Goal: Task Accomplishment & Management: Manage account settings

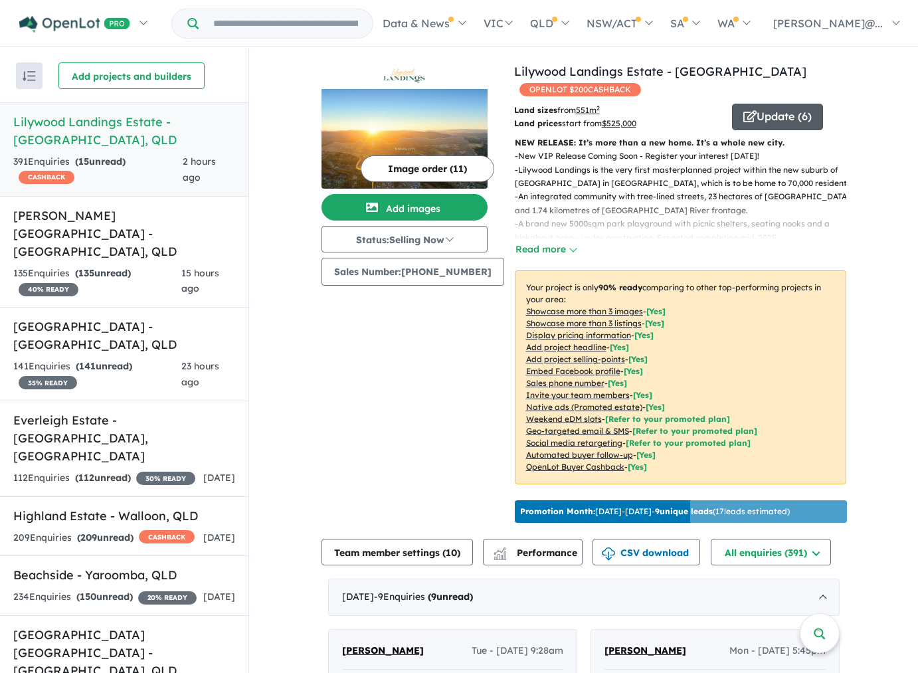
click at [758, 116] on button "Update ( 6 )" at bounding box center [777, 117] width 91 height 27
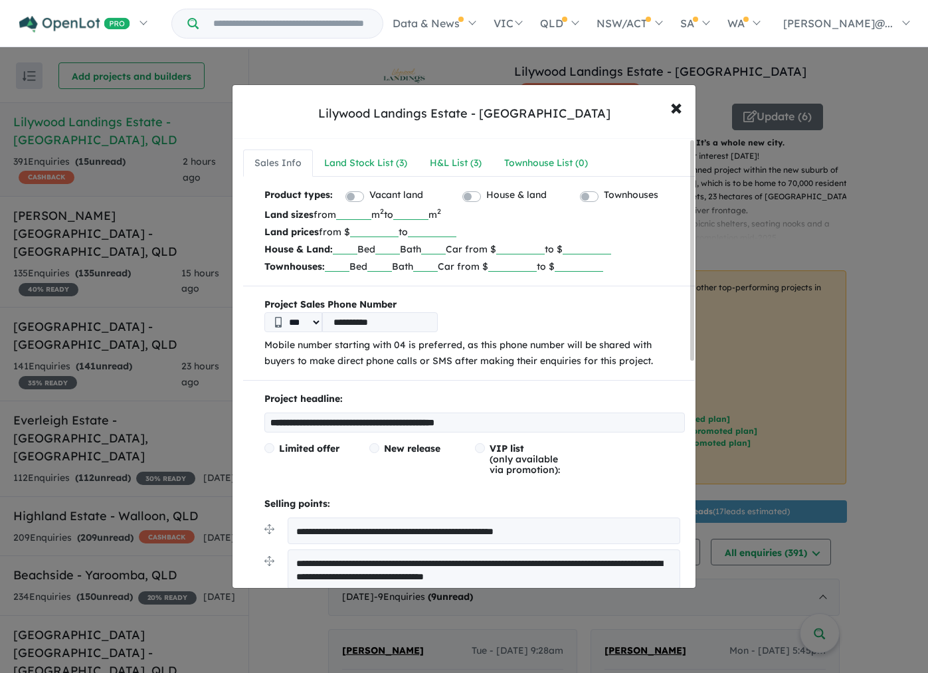
drag, startPoint x: 369, startPoint y: 230, endPoint x: 401, endPoint y: 232, distance: 32.6
click at [399, 232] on input "******" at bounding box center [374, 230] width 48 height 13
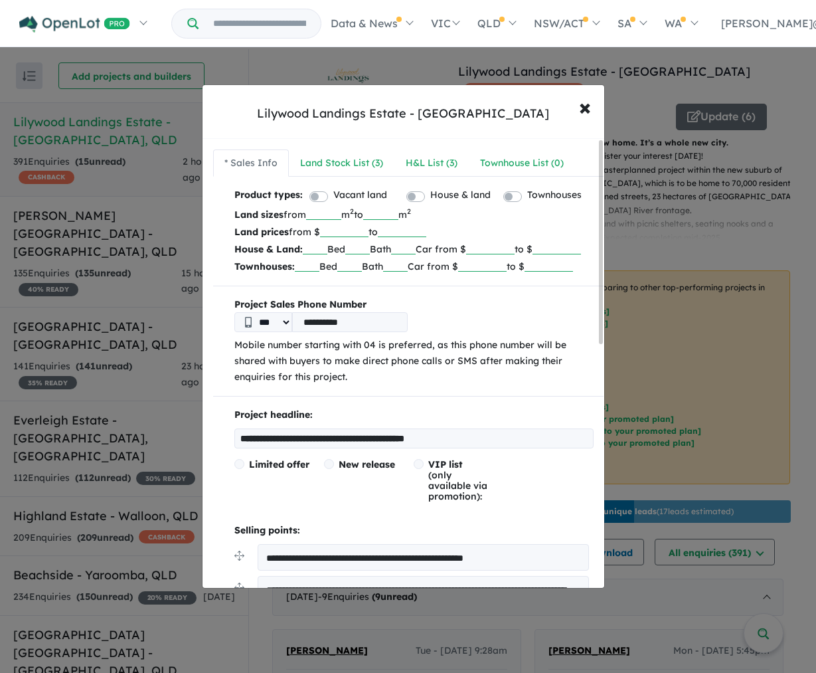
type input "******"
drag, startPoint x: 327, startPoint y: 215, endPoint x: 351, endPoint y: 213, distance: 24.0
click at [351, 213] on p "Land sizes from *** m 2 to m 2" at bounding box center [413, 214] width 359 height 17
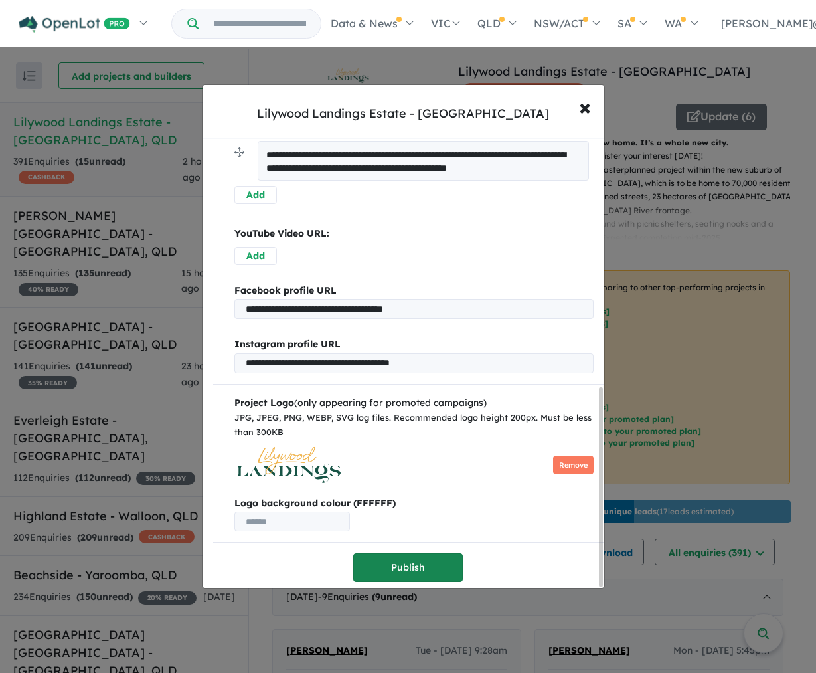
type input "***"
click at [412, 565] on button "Publish" at bounding box center [408, 567] width 110 height 29
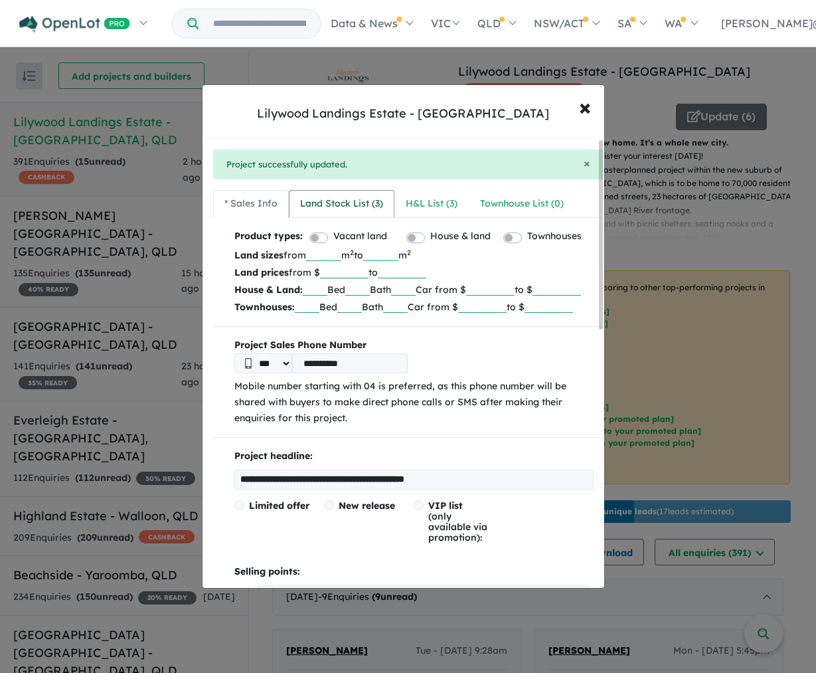
click at [356, 203] on div "Land Stock List ( 3 )" at bounding box center [341, 204] width 83 height 16
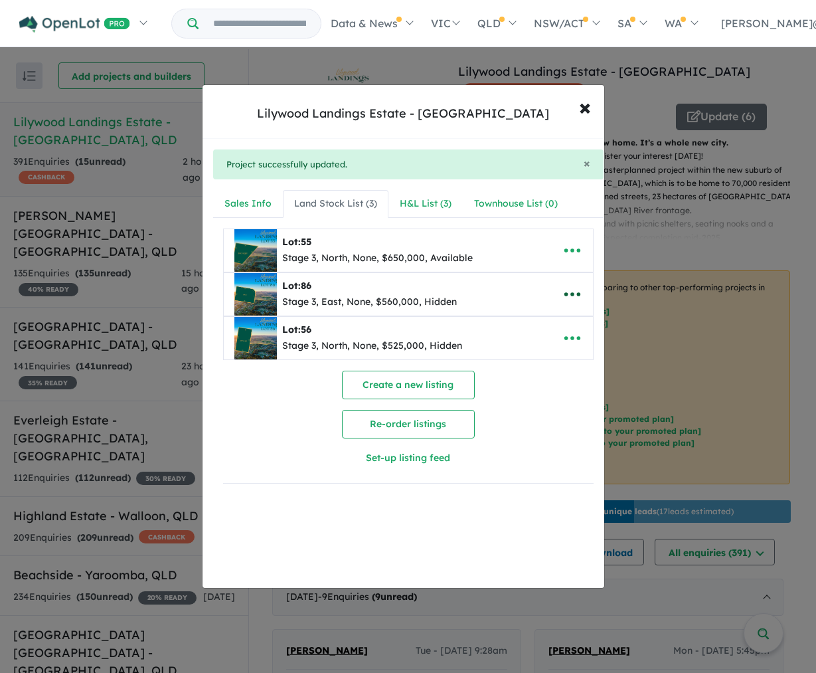
click at [564, 290] on icon "button" at bounding box center [573, 294] width 20 height 20
click at [529, 358] on link "Remove" at bounding box center [543, 358] width 98 height 31
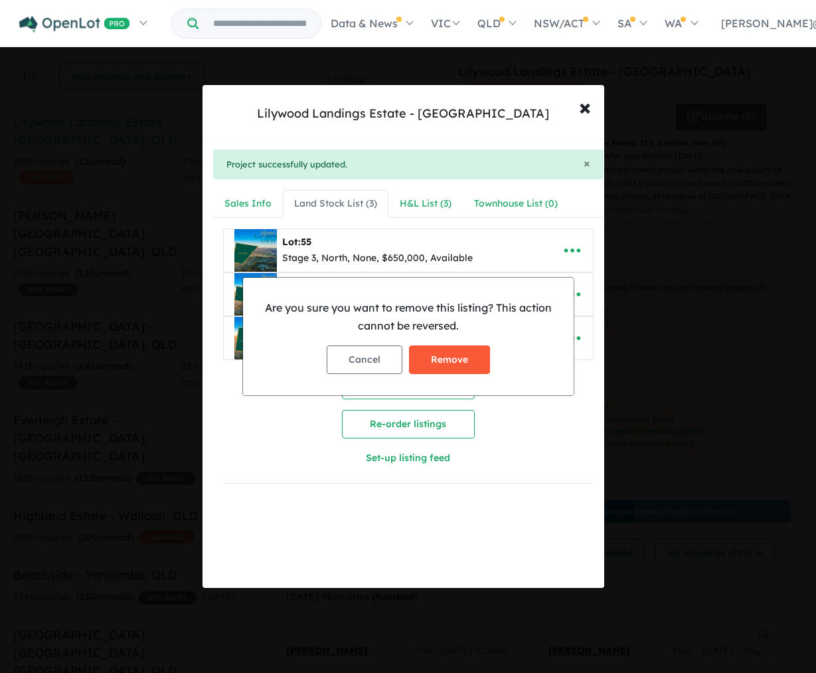
click at [469, 354] on button "Remove" at bounding box center [449, 359] width 81 height 29
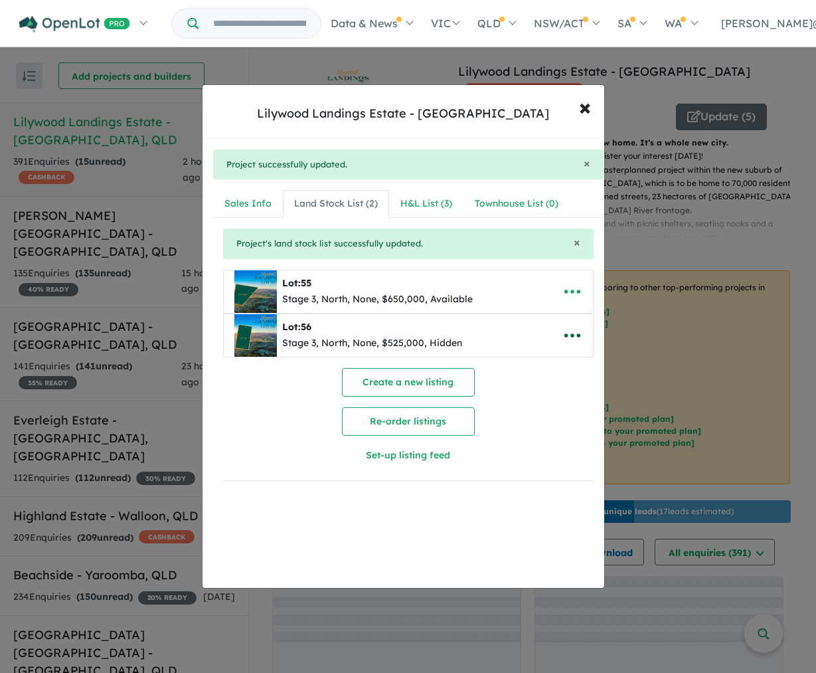
click at [568, 336] on icon "button" at bounding box center [572, 335] width 16 height 4
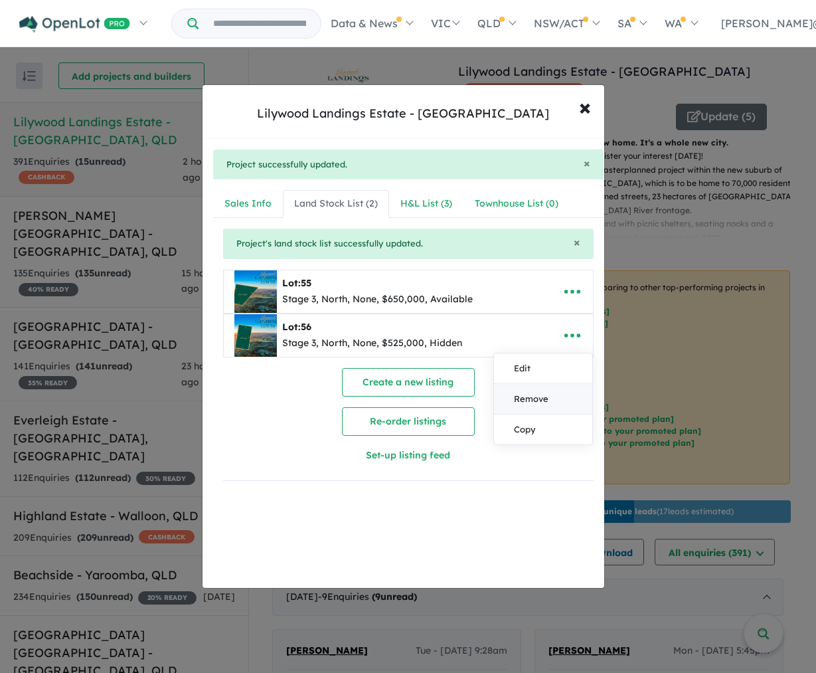
click at [537, 399] on link "Remove" at bounding box center [543, 399] width 98 height 31
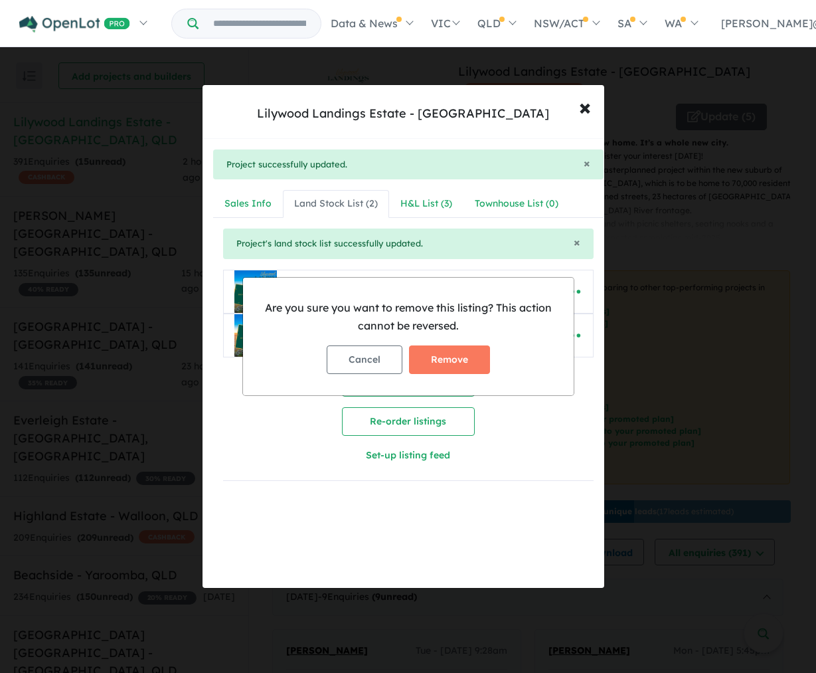
click at [470, 362] on button "Remove" at bounding box center [449, 359] width 81 height 29
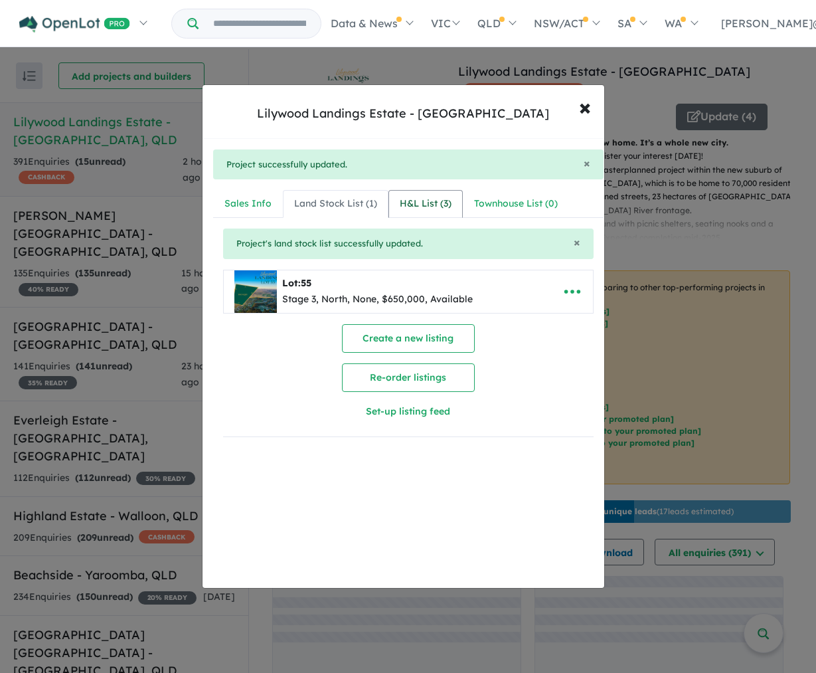
click at [429, 205] on div "H&L List ( 3 )" at bounding box center [426, 204] width 52 height 16
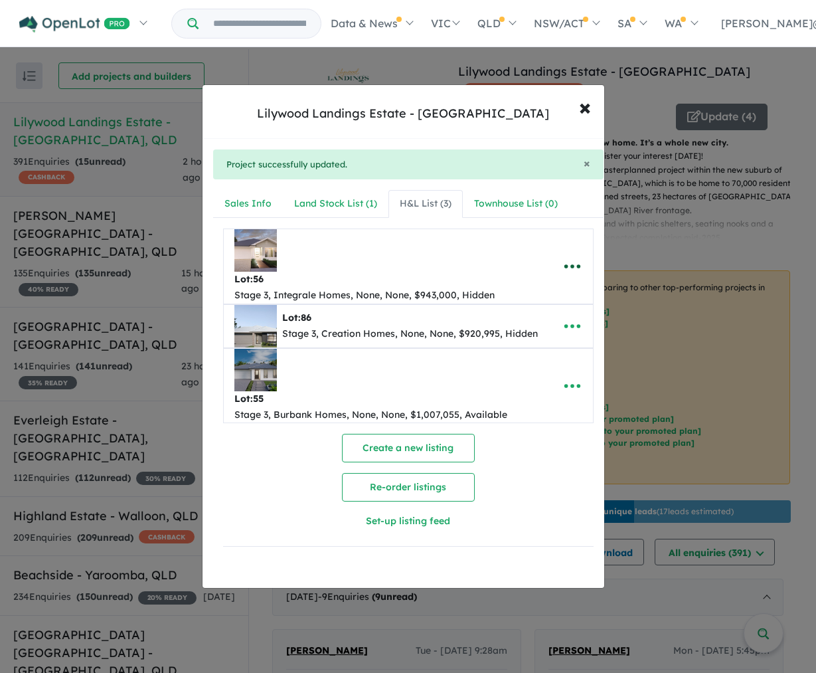
click at [571, 262] on icon "button" at bounding box center [573, 266] width 20 height 20
click at [541, 325] on link "Remove" at bounding box center [543, 330] width 98 height 31
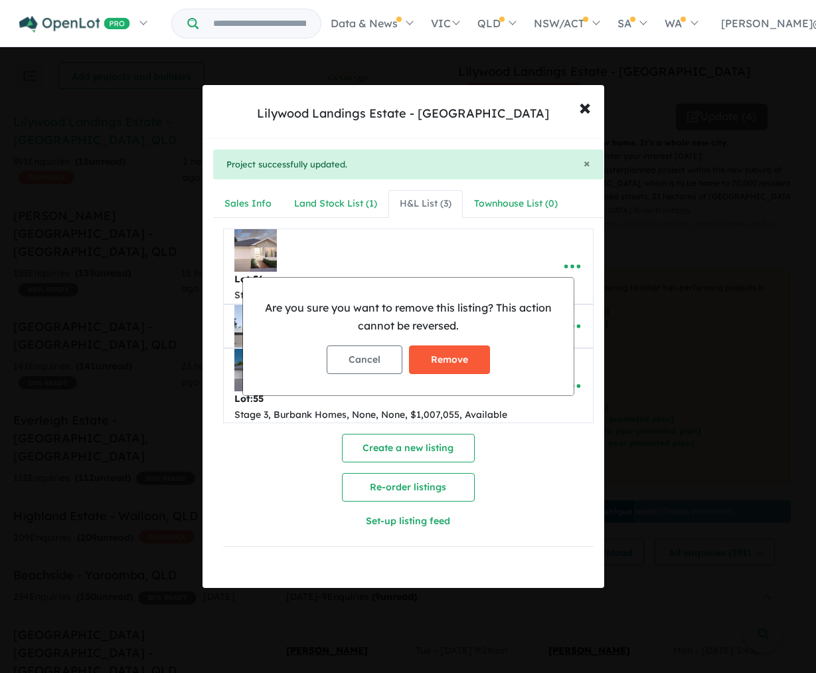
click at [465, 357] on button "Remove" at bounding box center [449, 359] width 81 height 29
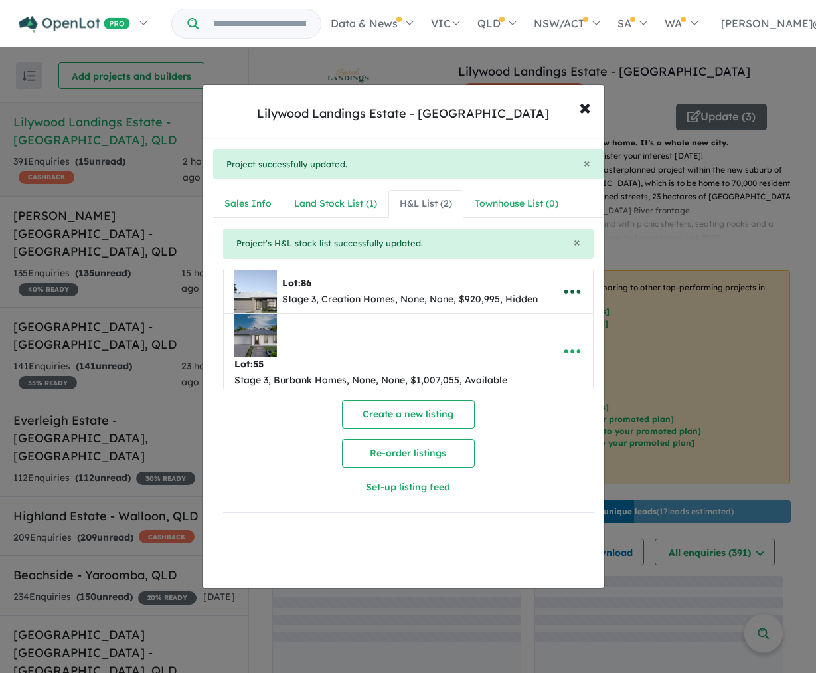
click at [567, 289] on icon "button" at bounding box center [573, 292] width 20 height 20
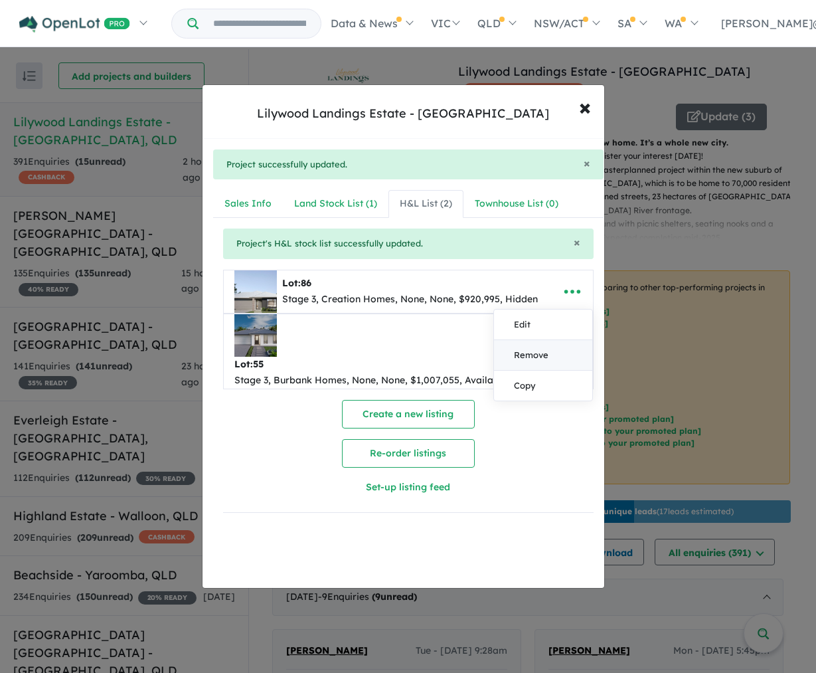
click at [521, 354] on link "Remove" at bounding box center [543, 355] width 98 height 31
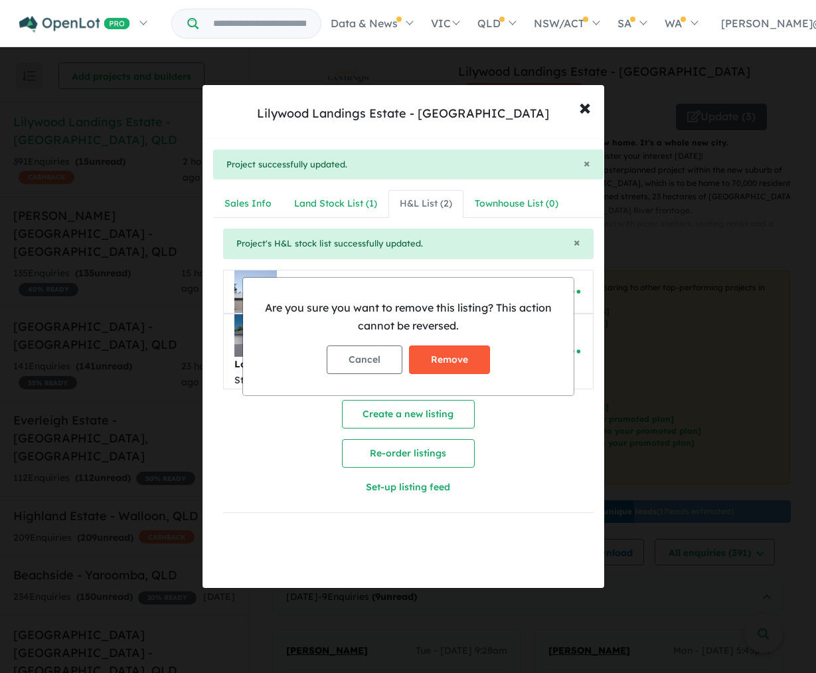
click at [465, 356] on button "Remove" at bounding box center [449, 359] width 81 height 29
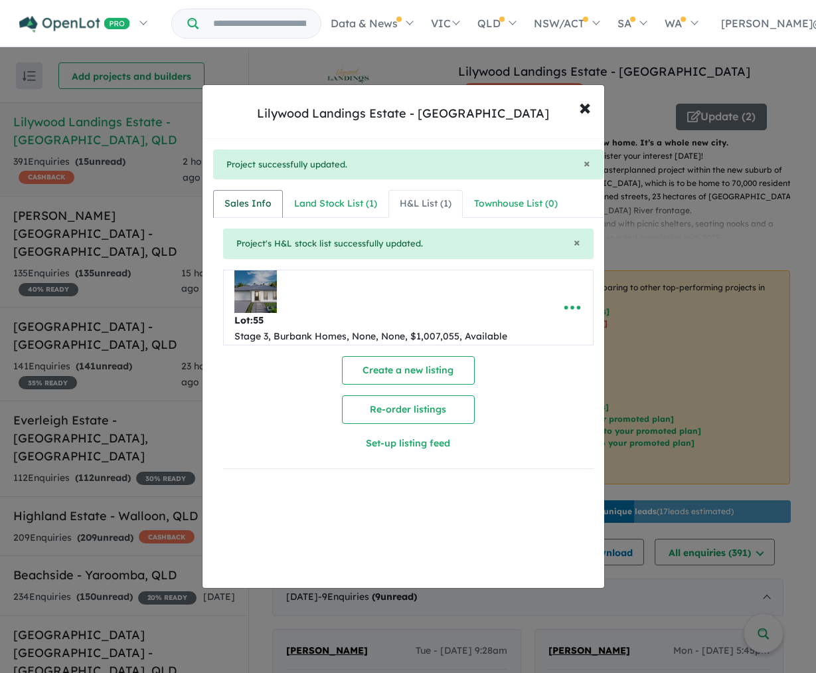
click at [248, 201] on div "Sales Info" at bounding box center [247, 204] width 47 height 16
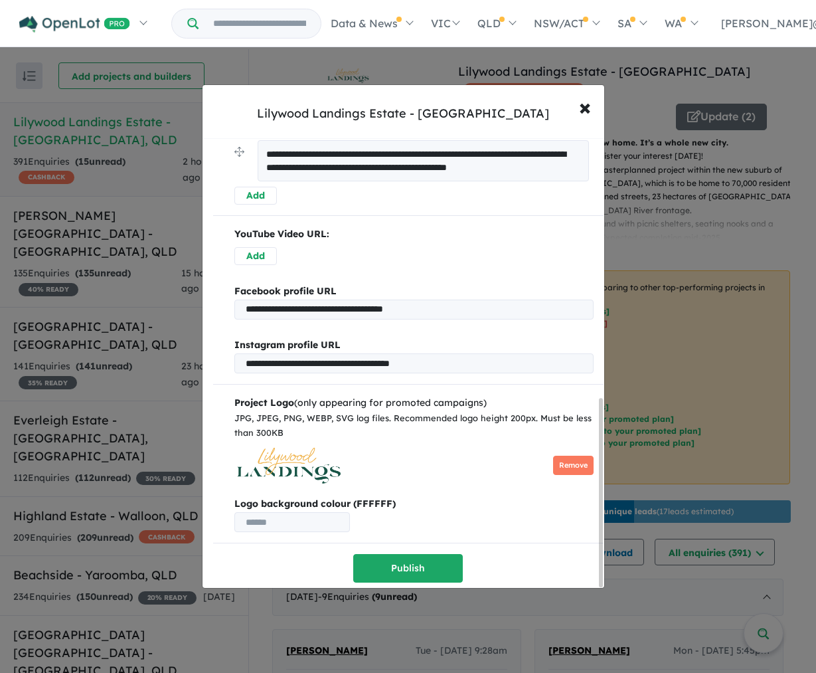
scroll to position [623, 0]
click at [577, 104] on button "× Close" at bounding box center [585, 107] width 39 height 36
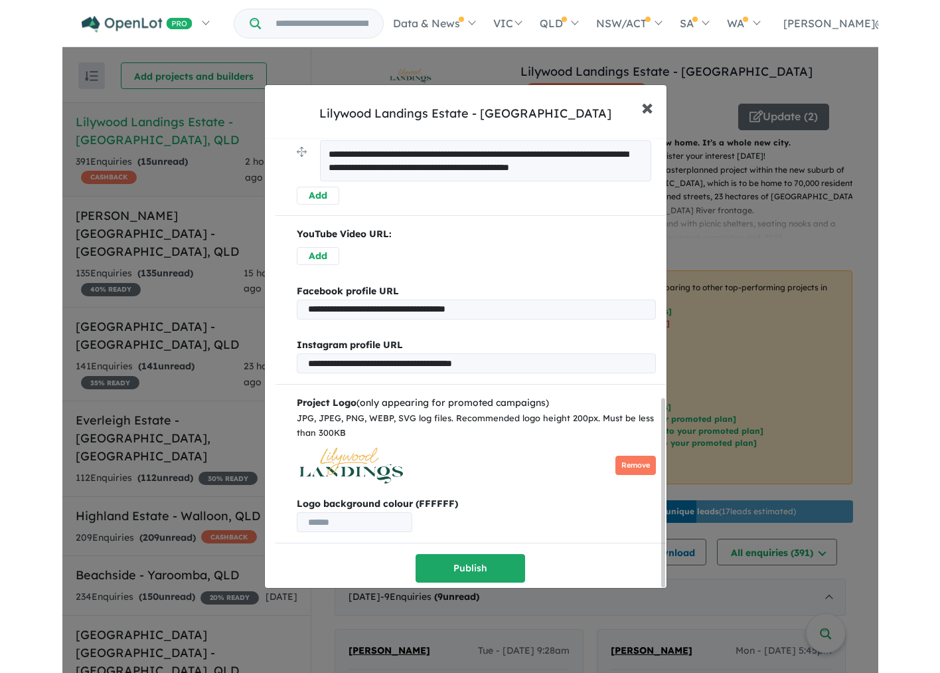
scroll to position [0, 0]
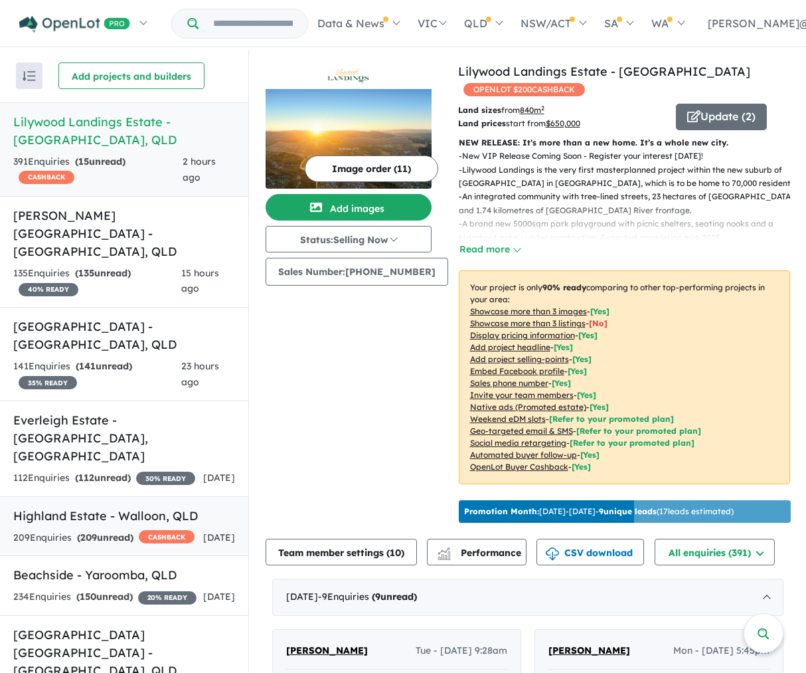
click at [108, 507] on h5 "Highland Estate - [GEOGRAPHIC_DATA] , [GEOGRAPHIC_DATA]" at bounding box center [124, 516] width 222 height 18
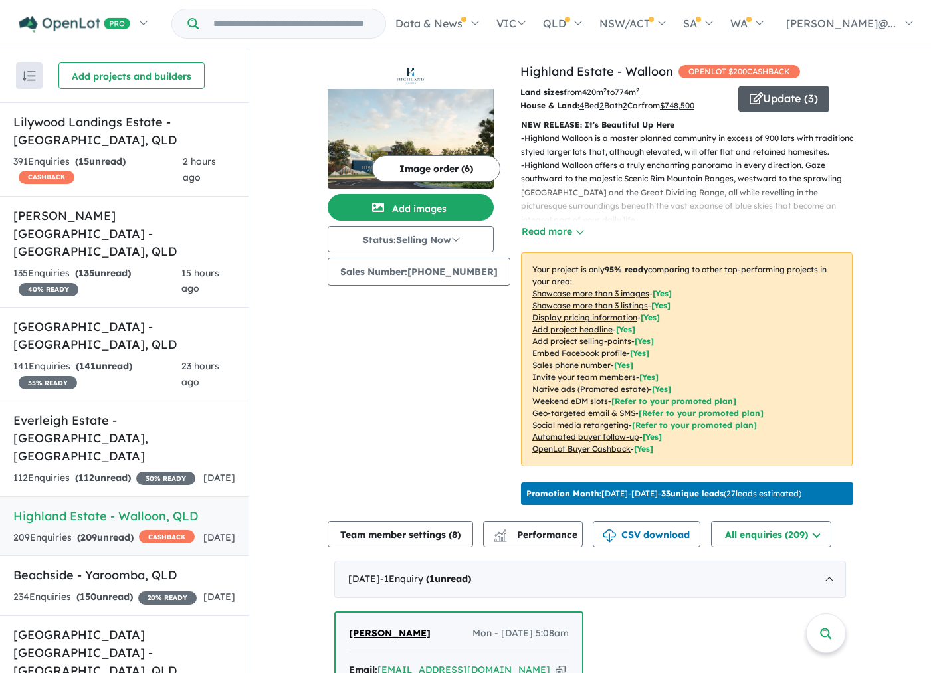
click at [790, 98] on button "Update ( 3 )" at bounding box center [783, 99] width 91 height 27
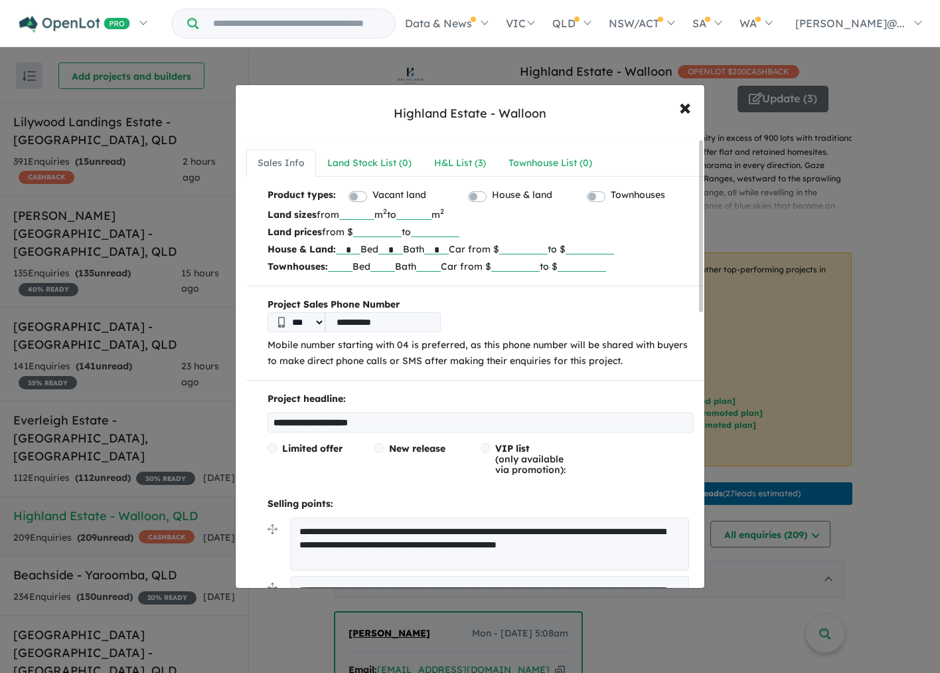
drag, startPoint x: 543, startPoint y: 248, endPoint x: 569, endPoint y: 250, distance: 25.4
click at [548, 250] on input "******" at bounding box center [523, 247] width 48 height 13
type input "******"
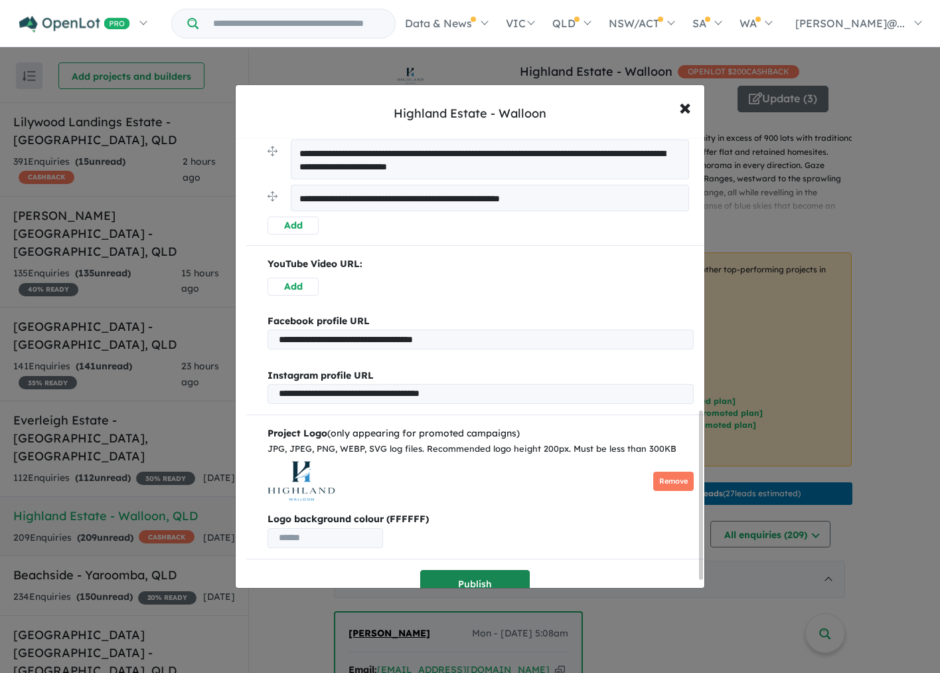
click at [472, 584] on button "Publish" at bounding box center [475, 584] width 110 height 29
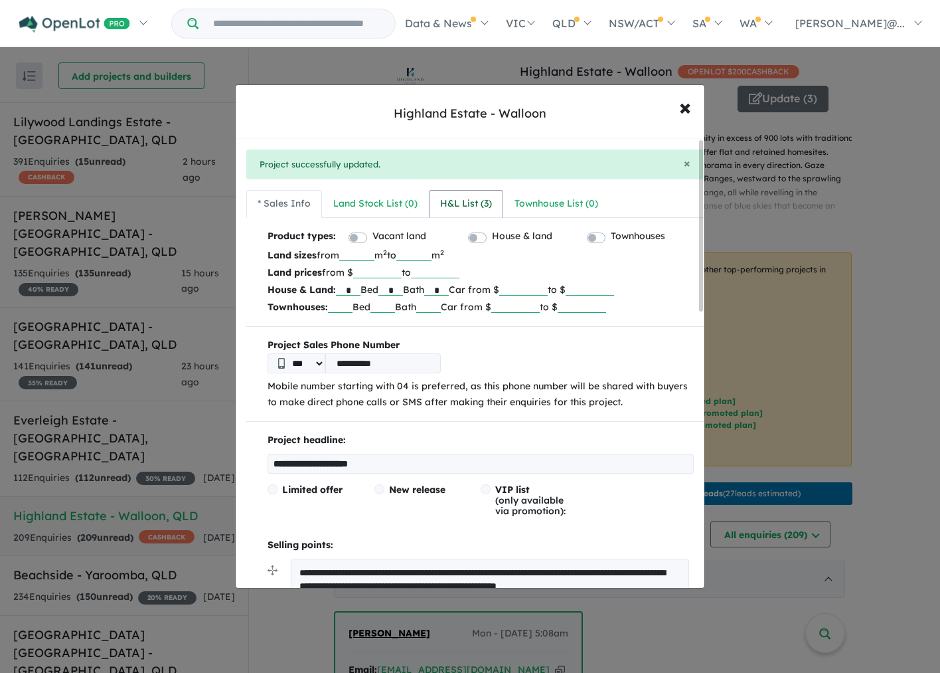
click at [452, 207] on div "H&L List ( 3 )" at bounding box center [466, 204] width 52 height 16
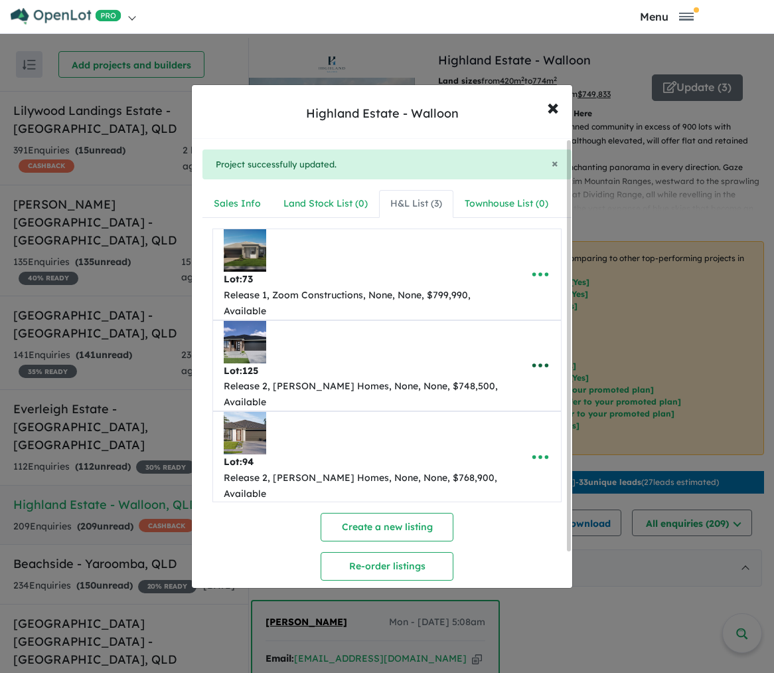
click at [538, 364] on icon "button" at bounding box center [541, 365] width 20 height 20
click at [512, 424] on link "Remove" at bounding box center [511, 429] width 98 height 31
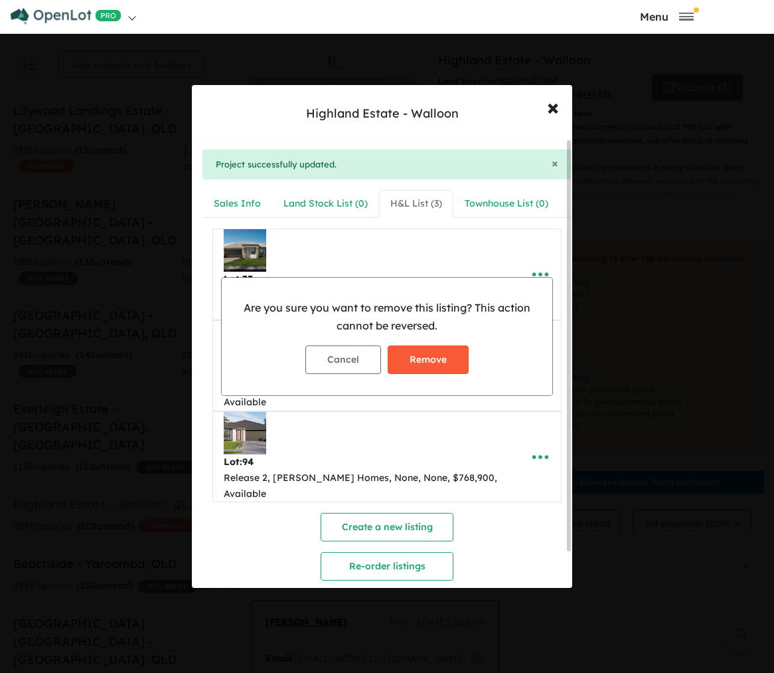
click at [440, 357] on button "Remove" at bounding box center [428, 359] width 81 height 29
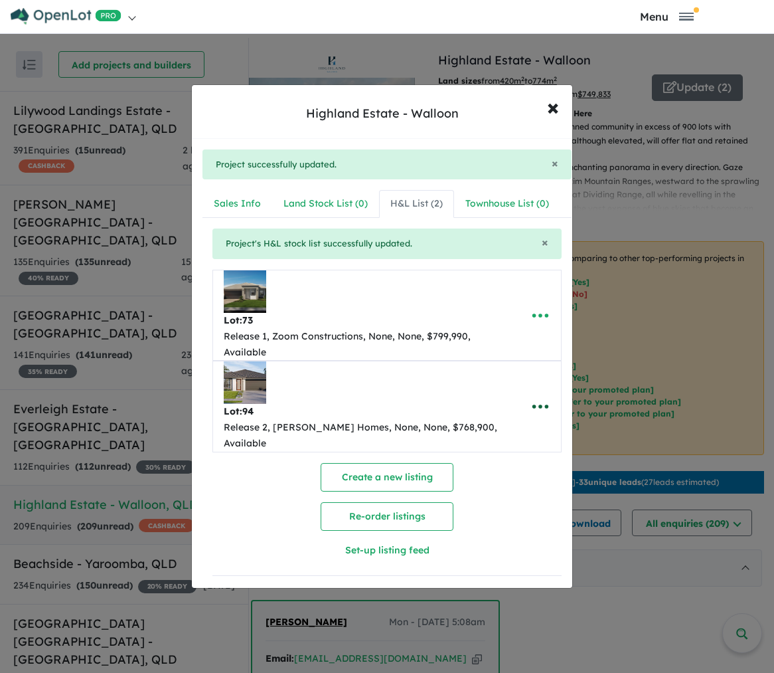
click at [538, 400] on icon "button" at bounding box center [541, 407] width 20 height 20
click at [515, 462] on link "Remove" at bounding box center [511, 470] width 98 height 31
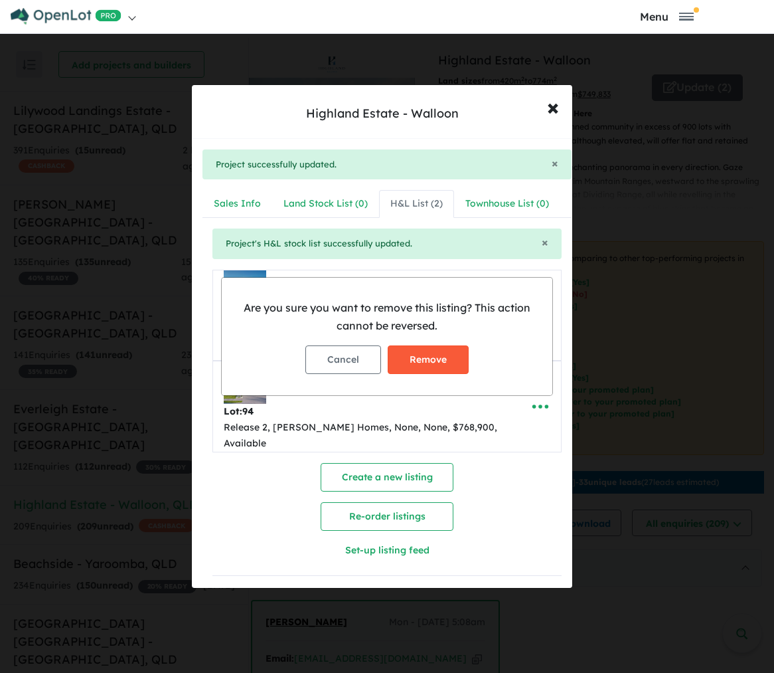
click at [429, 361] on button "Remove" at bounding box center [428, 359] width 81 height 29
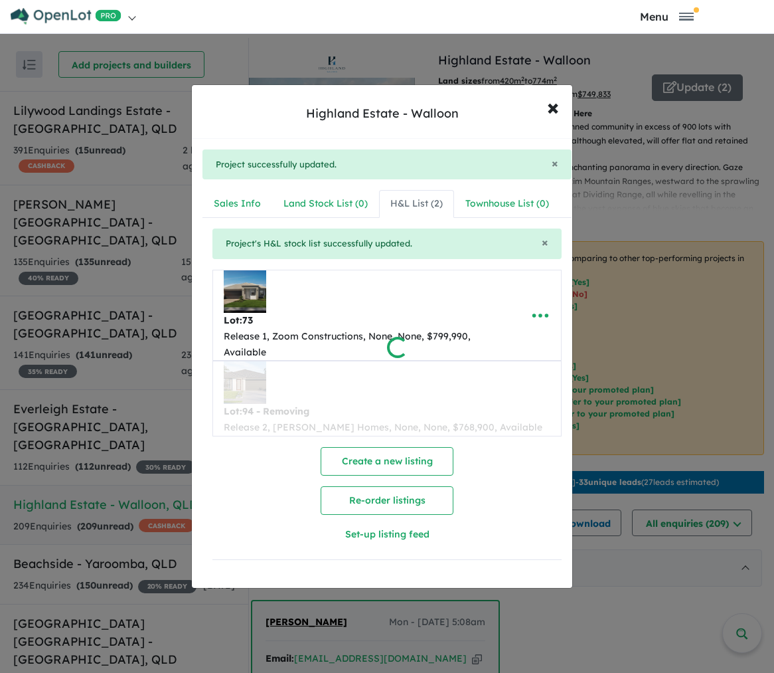
click at [414, 429] on div at bounding box center [387, 336] width 774 height 673
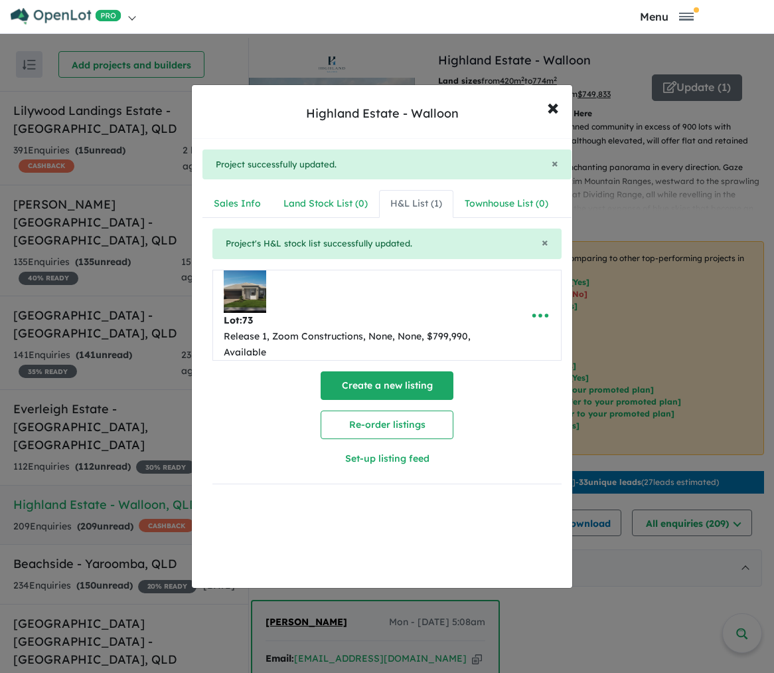
click at [373, 387] on button "Create a new listing" at bounding box center [387, 385] width 133 height 29
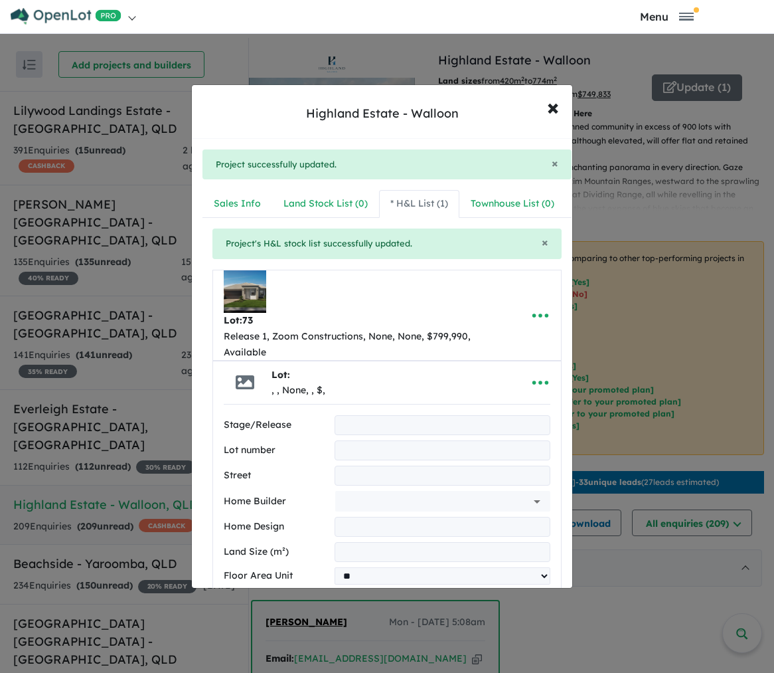
click at [383, 422] on input "text" at bounding box center [443, 425] width 216 height 20
type input "*********"
click at [355, 455] on input "text" at bounding box center [443, 450] width 216 height 20
type input "**"
click at [355, 501] on input "text" at bounding box center [424, 501] width 167 height 20
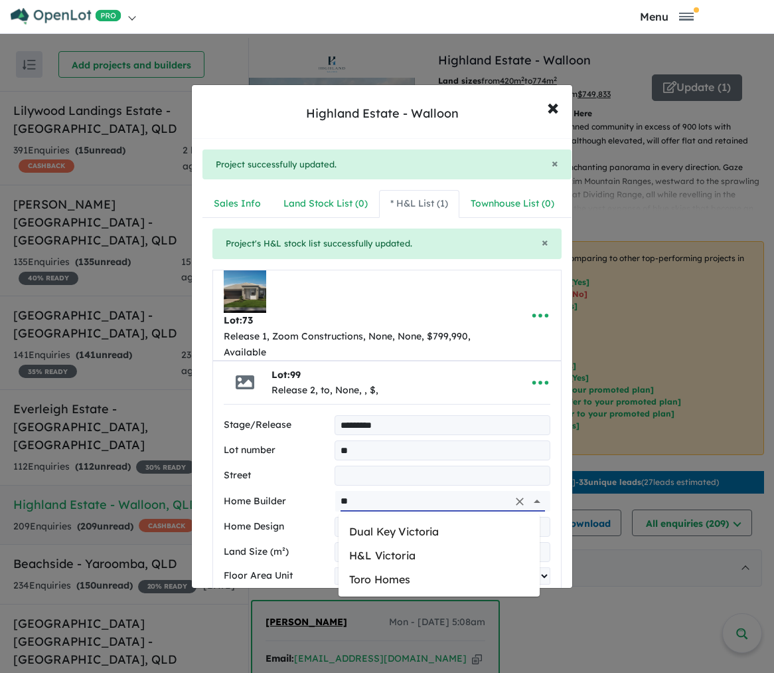
type input "*"
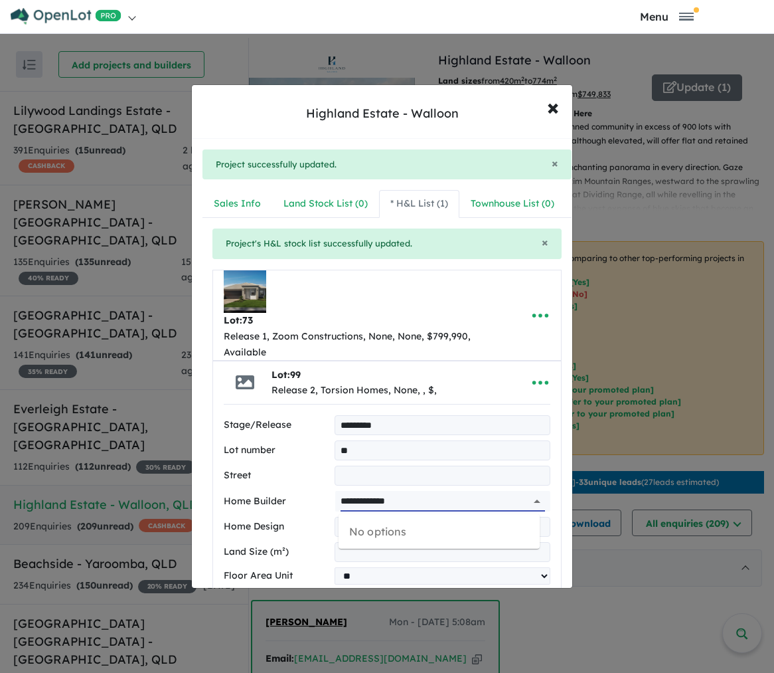
scroll to position [18, 0]
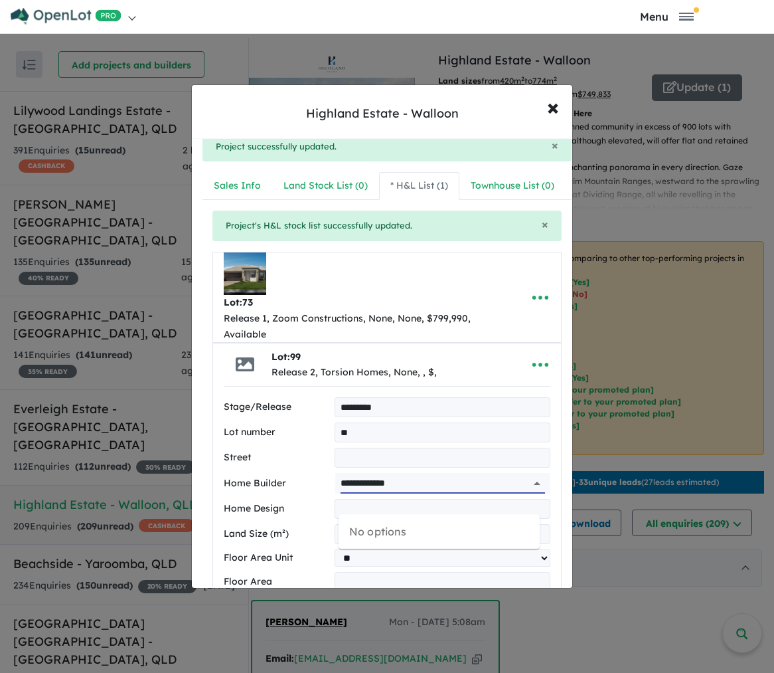
type input "**********"
click at [304, 499] on div "Home Design" at bounding box center [387, 509] width 327 height 20
click at [354, 508] on input "text" at bounding box center [443, 509] width 216 height 20
type input "*********"
click at [367, 529] on input "number" at bounding box center [443, 534] width 216 height 20
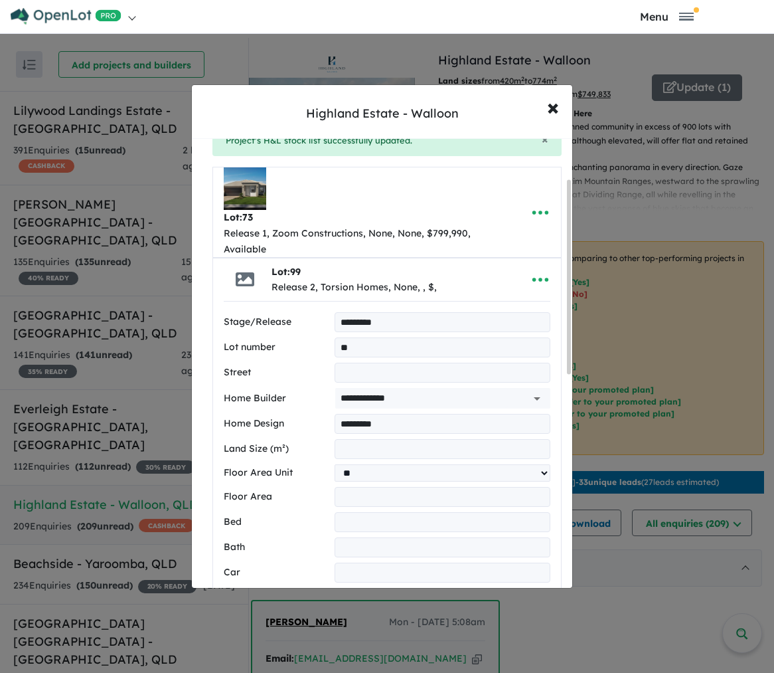
scroll to position [106, 0]
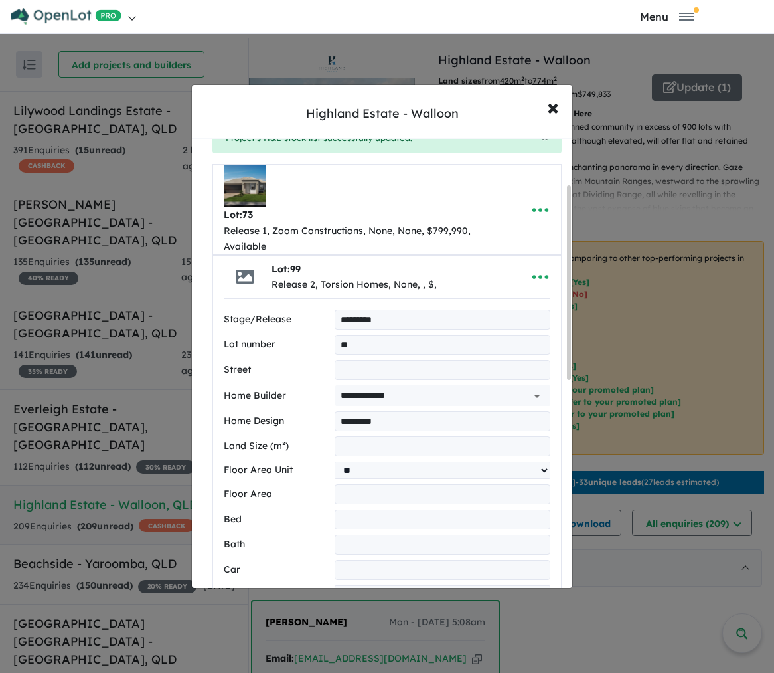
type input "***"
click at [349, 519] on input "number" at bounding box center [443, 519] width 216 height 20
type input "*"
click at [351, 545] on input "number" at bounding box center [443, 545] width 216 height 20
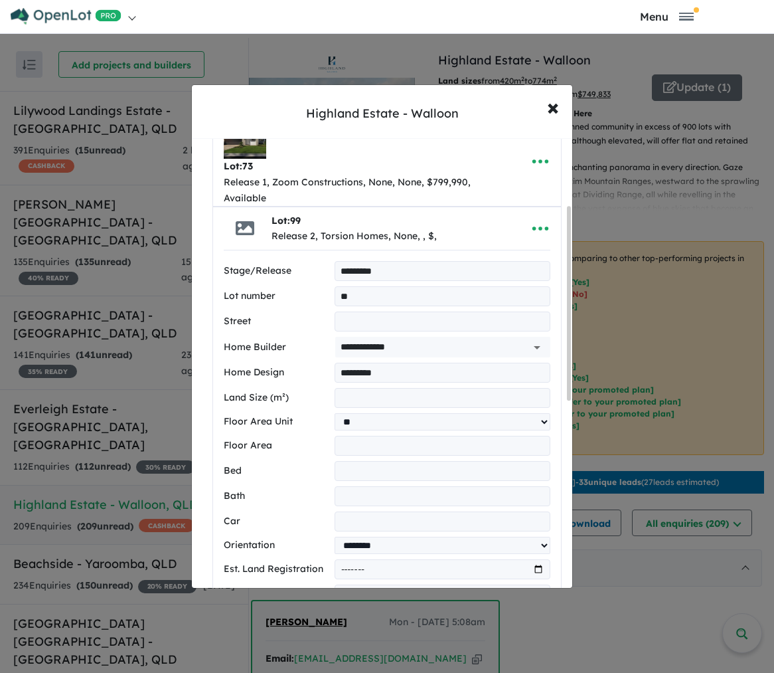
type input "*"
click at [347, 526] on input "number" at bounding box center [443, 521] width 216 height 20
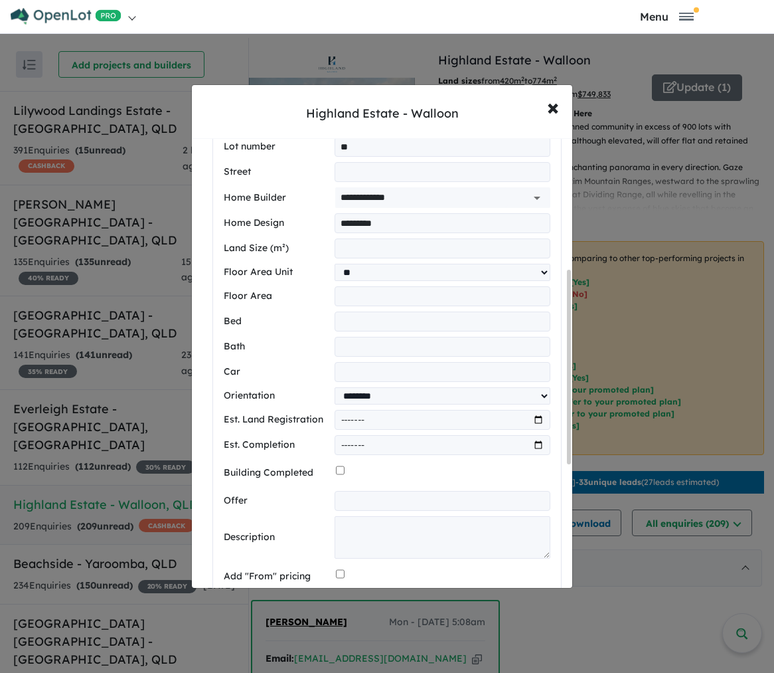
scroll to position [304, 0]
type input "*"
click at [351, 505] on input "text" at bounding box center [443, 500] width 216 height 20
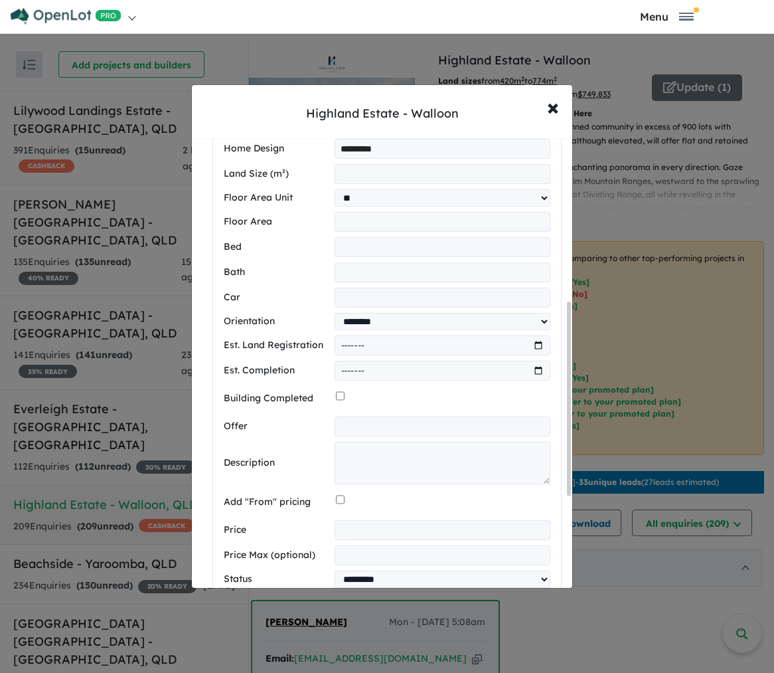
scroll to position [383, 0]
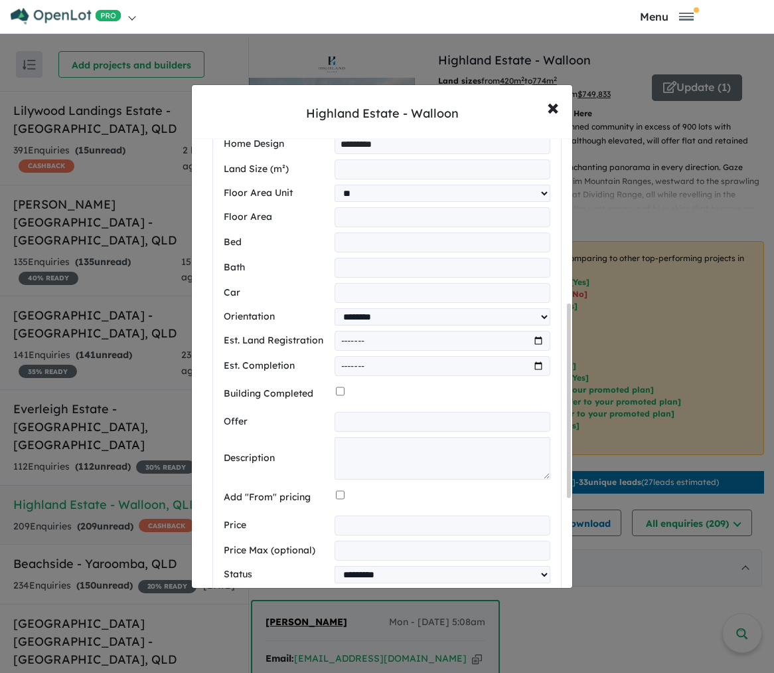
click at [348, 522] on input "number" at bounding box center [443, 525] width 216 height 20
type input "******"
click at [401, 452] on textarea at bounding box center [443, 458] width 216 height 43
paste textarea "**********"
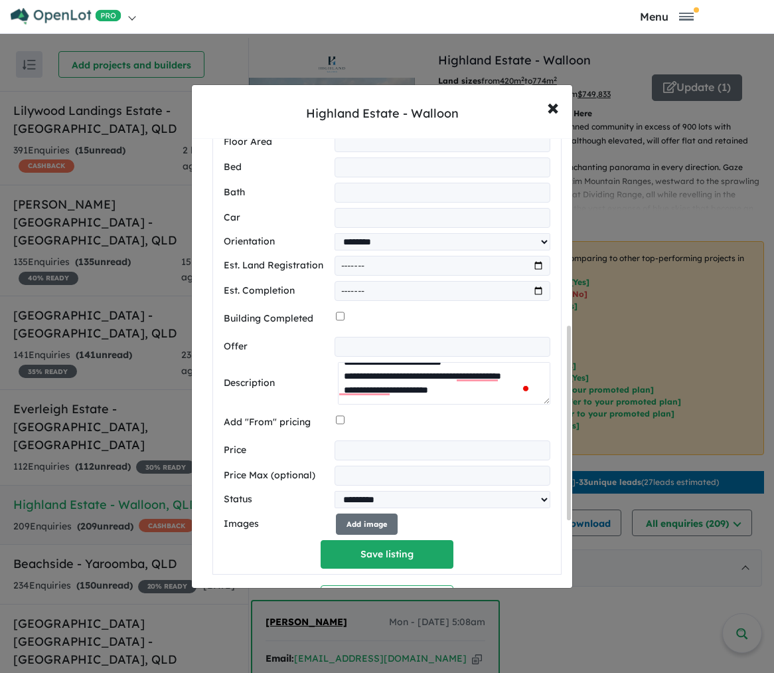
scroll to position [476, 0]
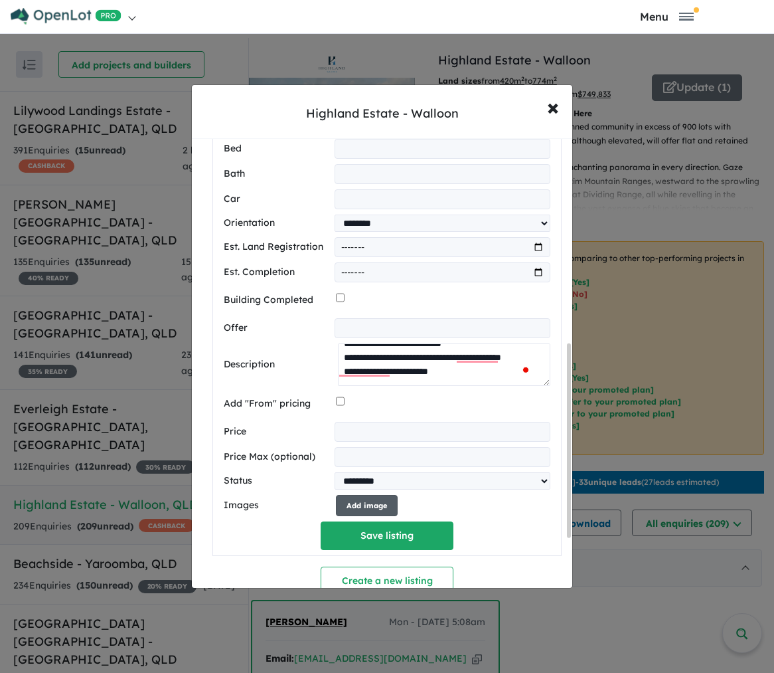
type textarea "**********"
click at [356, 512] on button "Add image" at bounding box center [367, 506] width 62 height 22
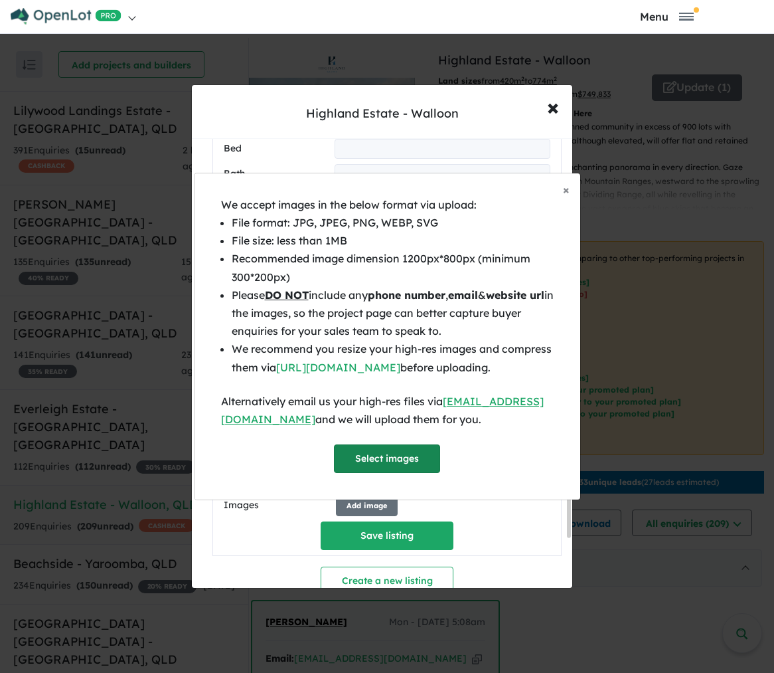
click at [418, 460] on button "Select images" at bounding box center [387, 458] width 106 height 29
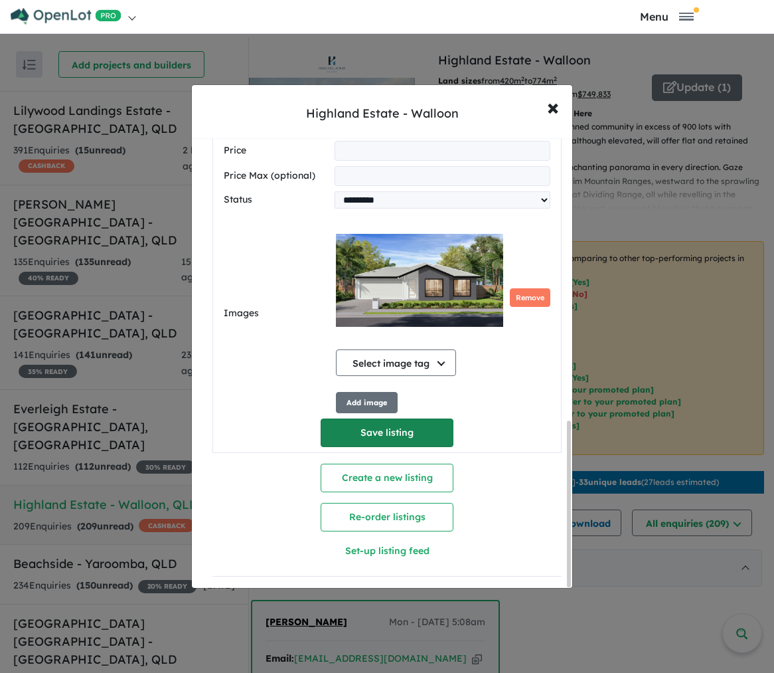
click at [418, 426] on button "Save listing" at bounding box center [387, 432] width 133 height 29
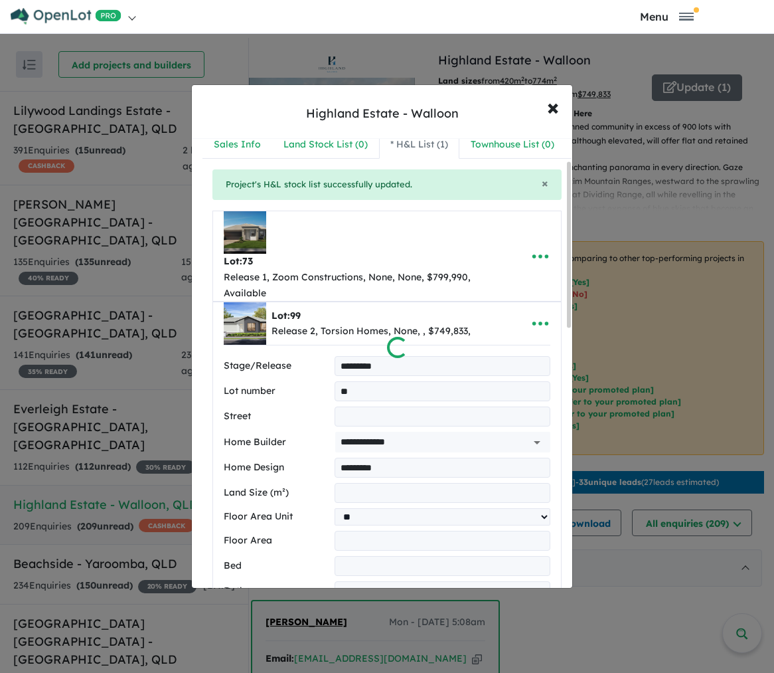
scroll to position [0, 0]
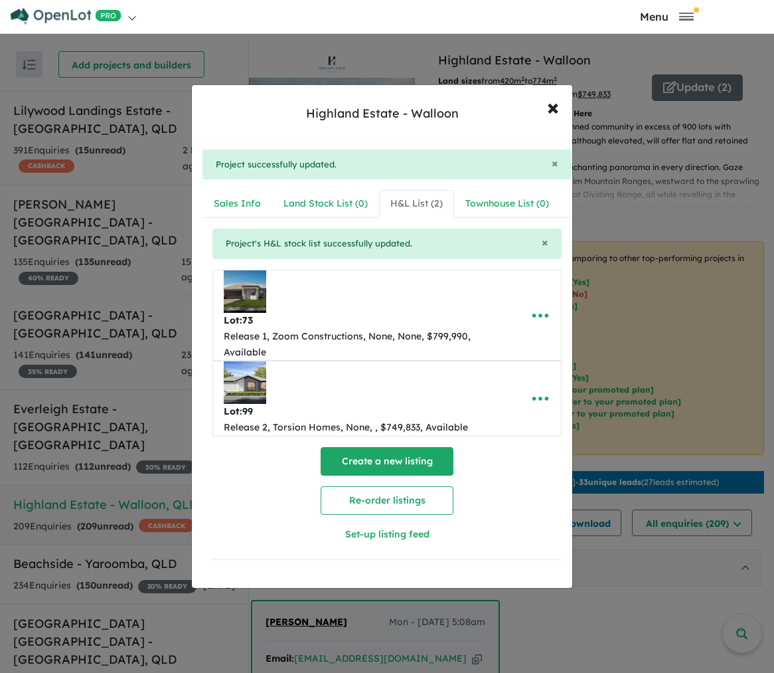
click at [375, 463] on button "Create a new listing" at bounding box center [387, 461] width 133 height 29
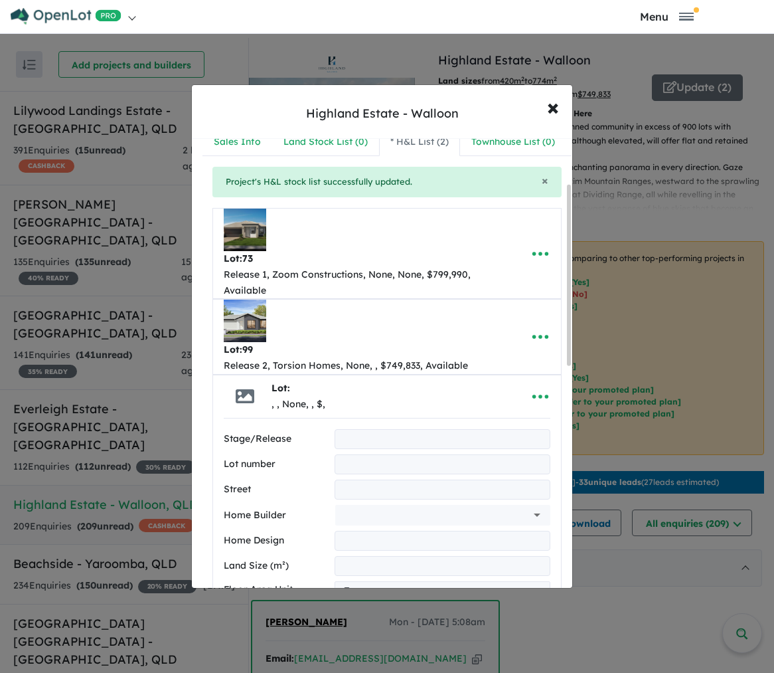
scroll to position [111, 0]
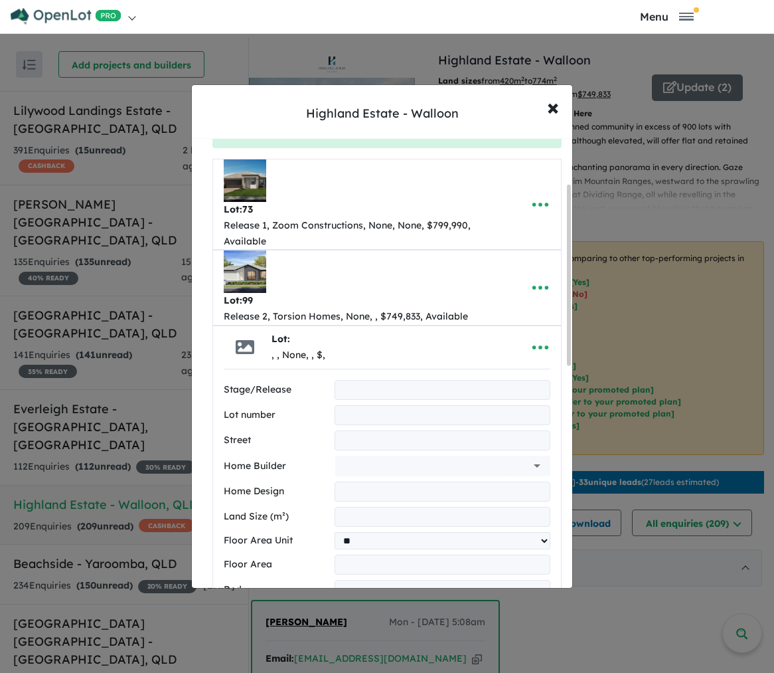
click at [348, 389] on input "text" at bounding box center [443, 390] width 216 height 20
type input "*********"
click at [351, 415] on input "text" at bounding box center [443, 415] width 216 height 20
type input "**"
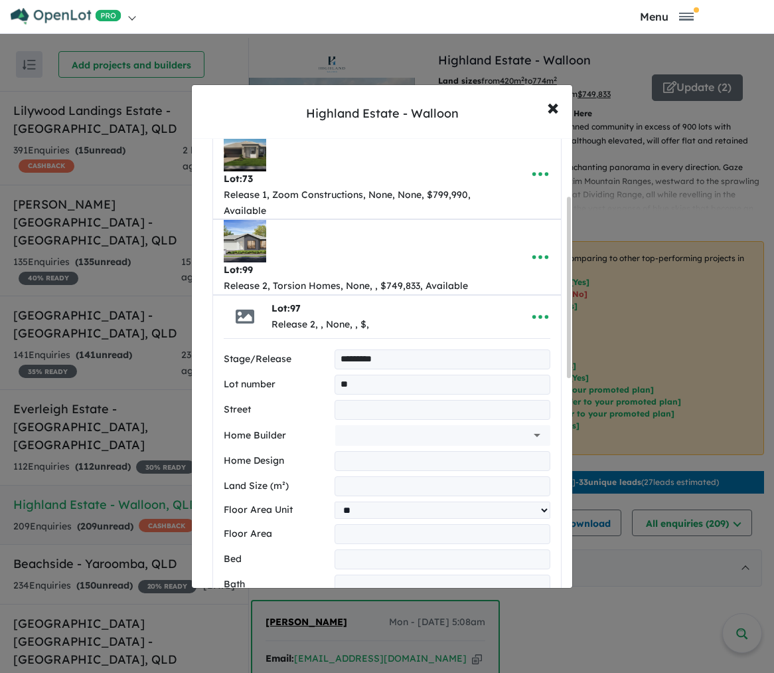
scroll to position [142, 0]
click at [355, 433] on input "text" at bounding box center [424, 434] width 167 height 20
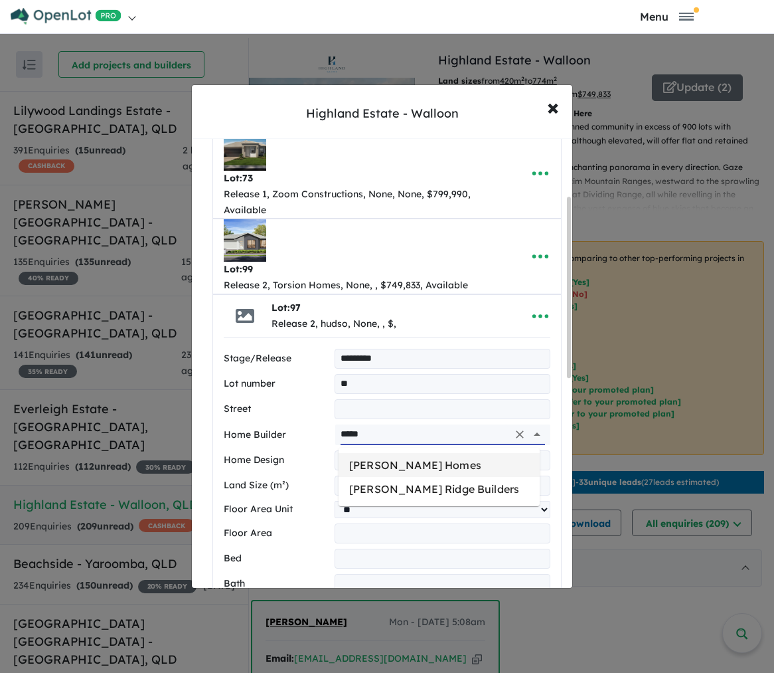
click at [369, 459] on li "[PERSON_NAME] Homes" at bounding box center [439, 465] width 201 height 24
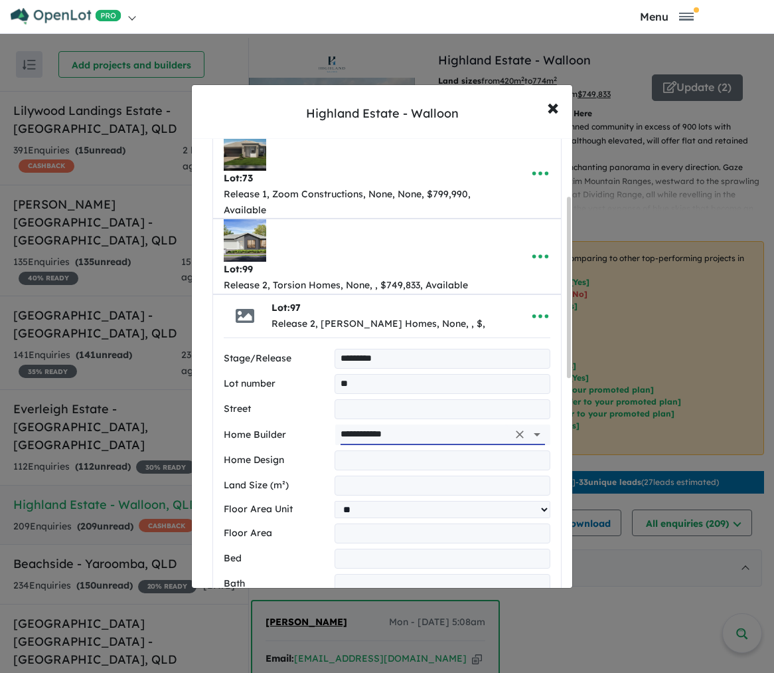
type input "**********"
click at [368, 458] on input "text" at bounding box center [443, 460] width 216 height 20
type input "**********"
click at [371, 482] on input "number" at bounding box center [443, 486] width 216 height 20
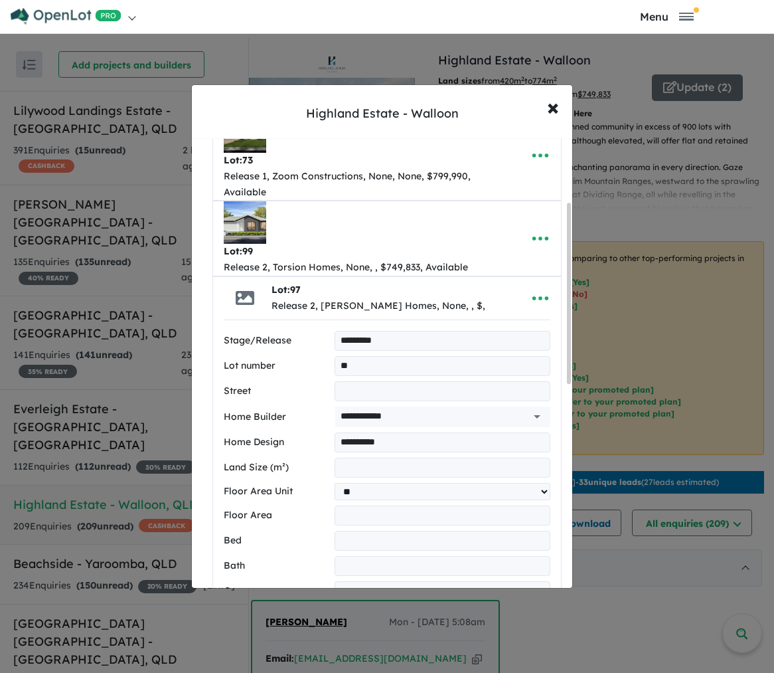
scroll to position [161, 0]
type input "***"
click at [346, 541] on input "number" at bounding box center [443, 540] width 216 height 20
type input "*"
click at [356, 564] on input "number" at bounding box center [443, 565] width 216 height 20
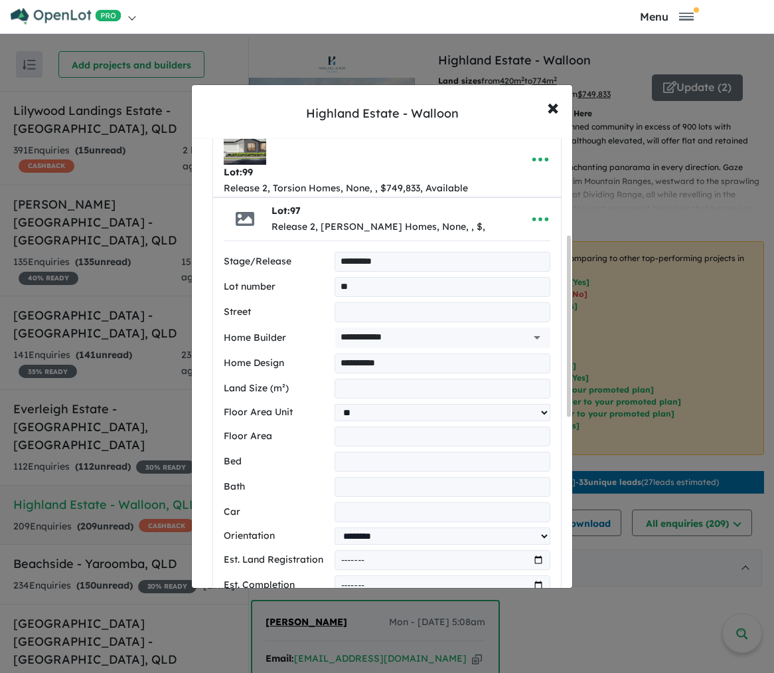
scroll to position [262, 0]
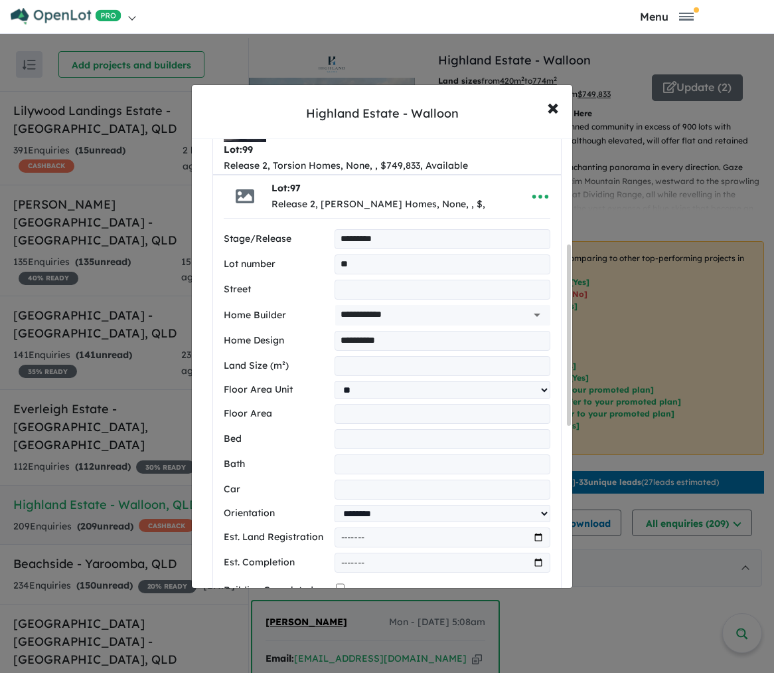
type input "*"
click at [349, 489] on input "number" at bounding box center [443, 490] width 216 height 20
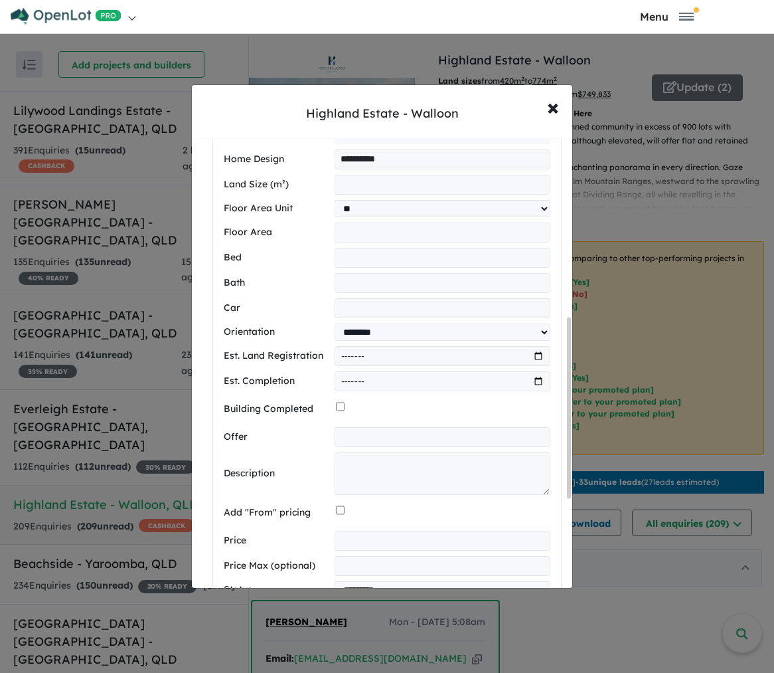
scroll to position [444, 0]
type input "*"
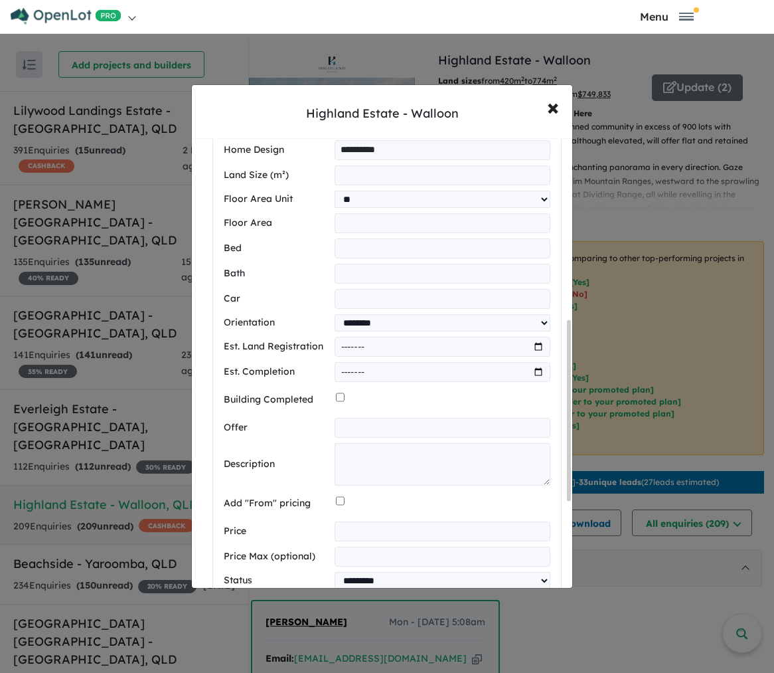
scroll to position [455, 0]
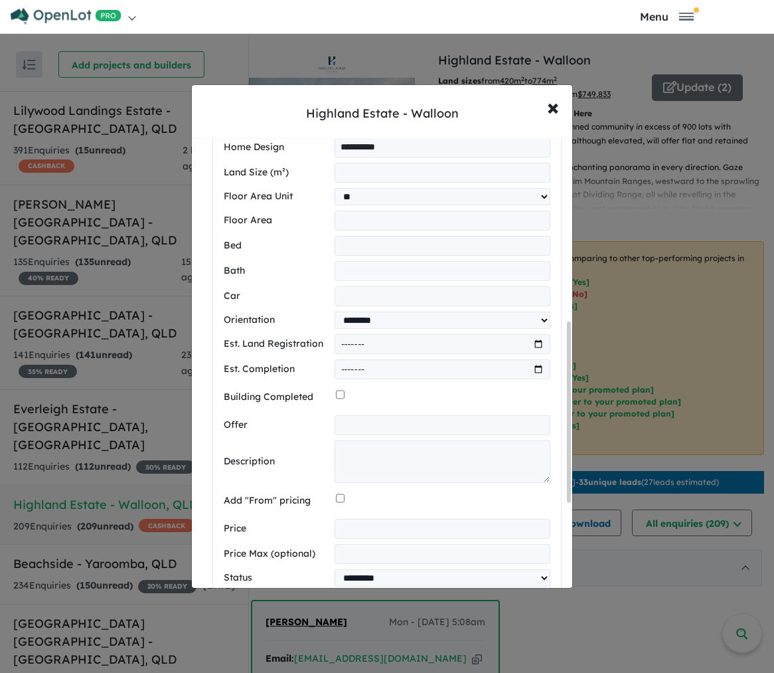
click at [365, 529] on input "number" at bounding box center [443, 529] width 216 height 20
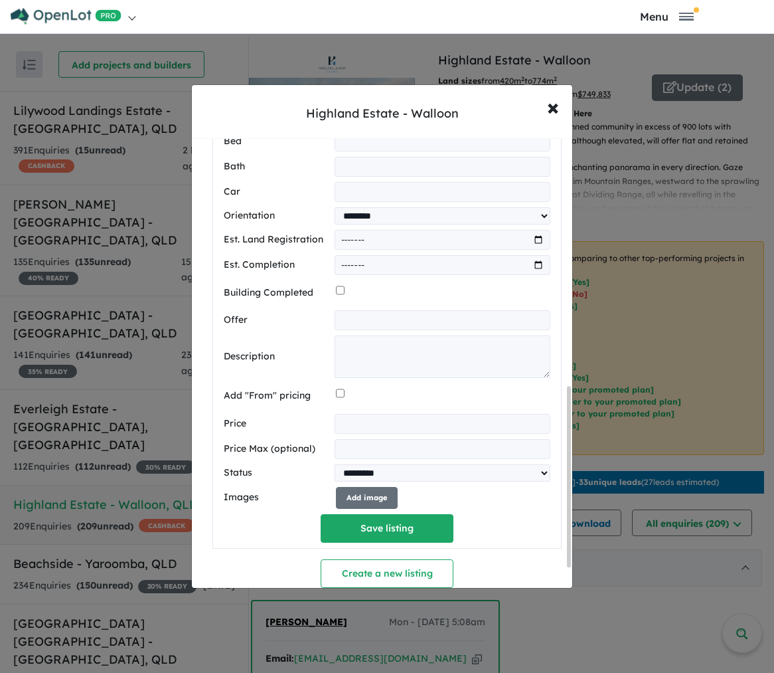
scroll to position [586, 0]
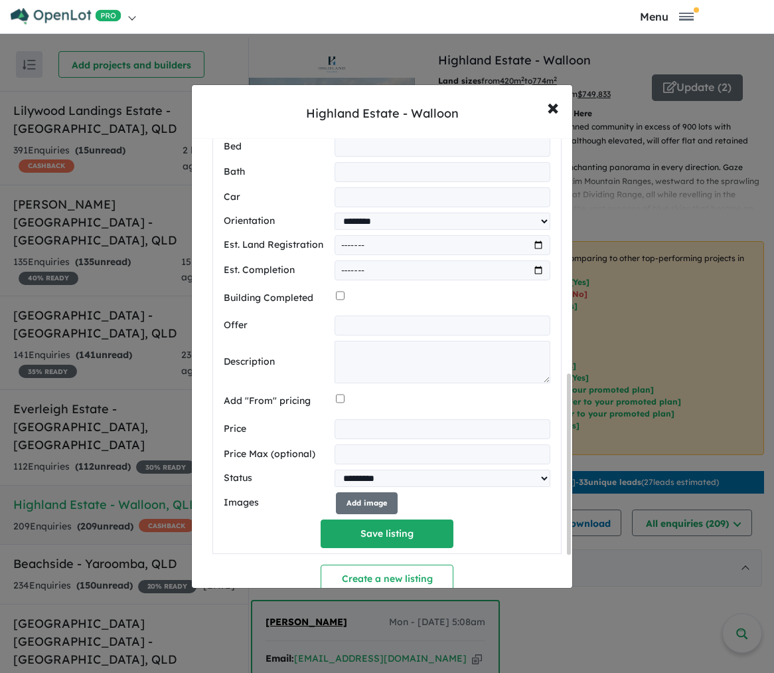
type input "******"
click at [345, 341] on textarea "To enrich screen reader interactions, please activate Accessibility in Grammarl…" at bounding box center [443, 362] width 216 height 43
paste textarea "**********"
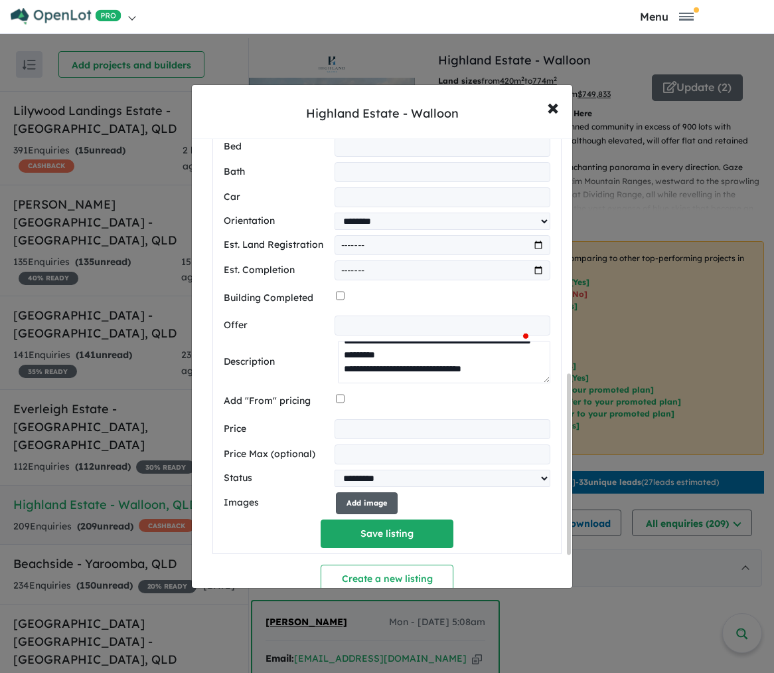
type textarea "**********"
click at [365, 492] on button "Add image" at bounding box center [367, 503] width 62 height 22
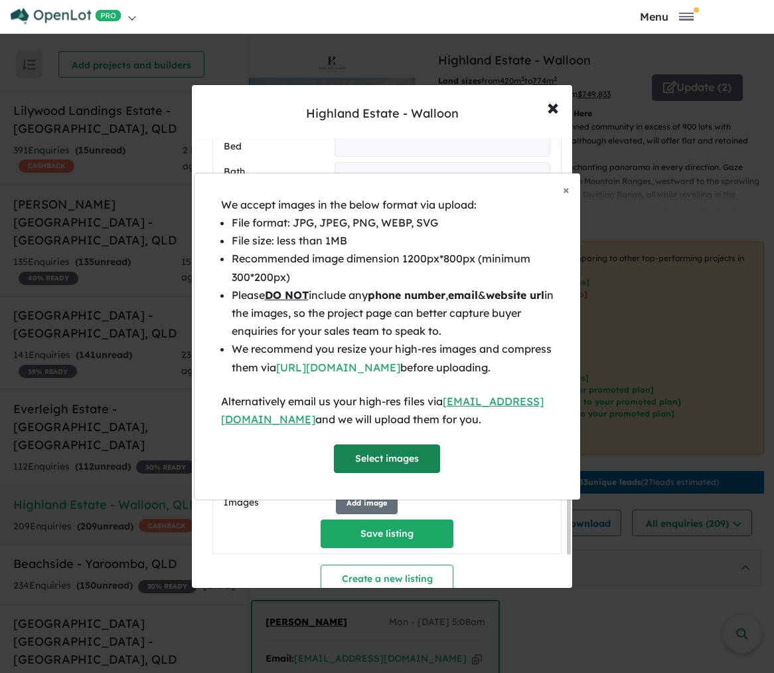
click at [418, 468] on button "Select images" at bounding box center [387, 458] width 106 height 29
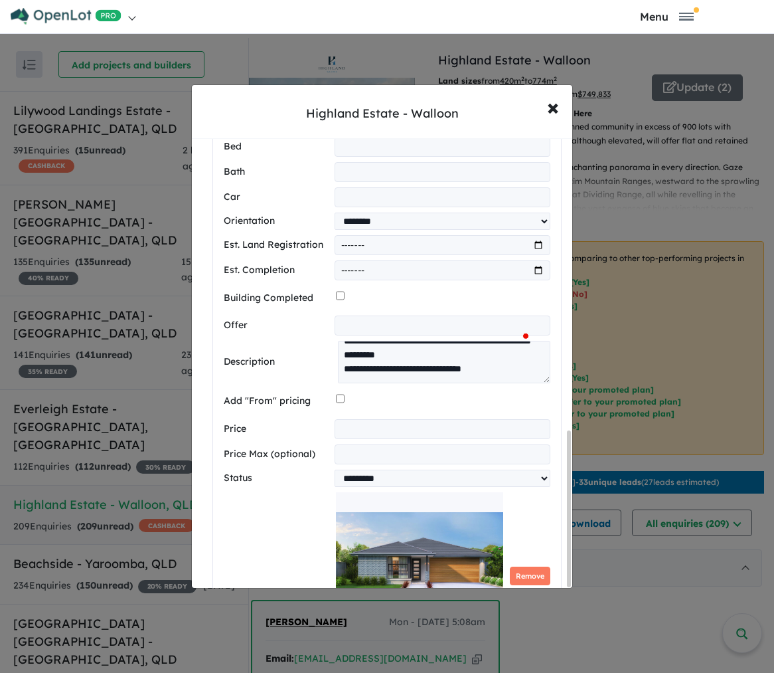
scroll to position [845, 0]
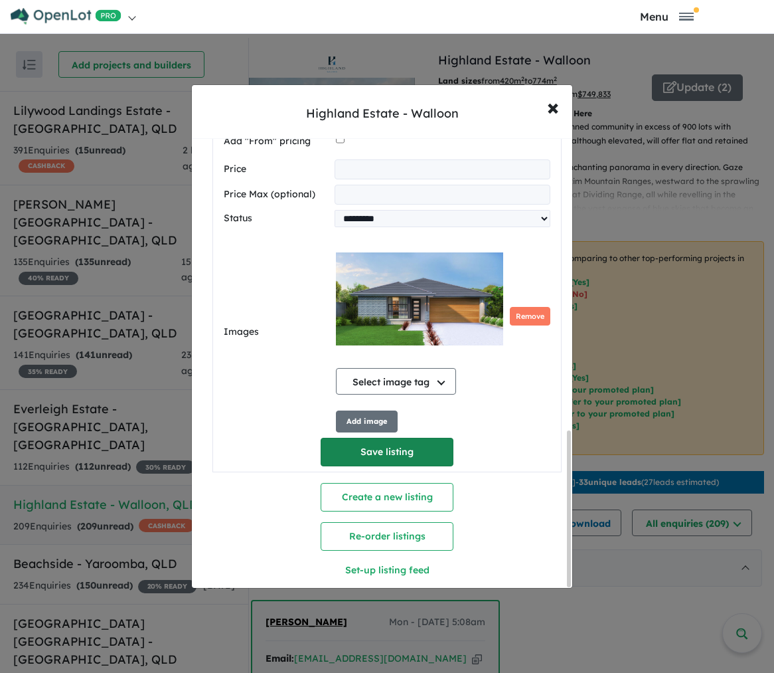
click at [413, 438] on button "Save listing" at bounding box center [387, 452] width 133 height 29
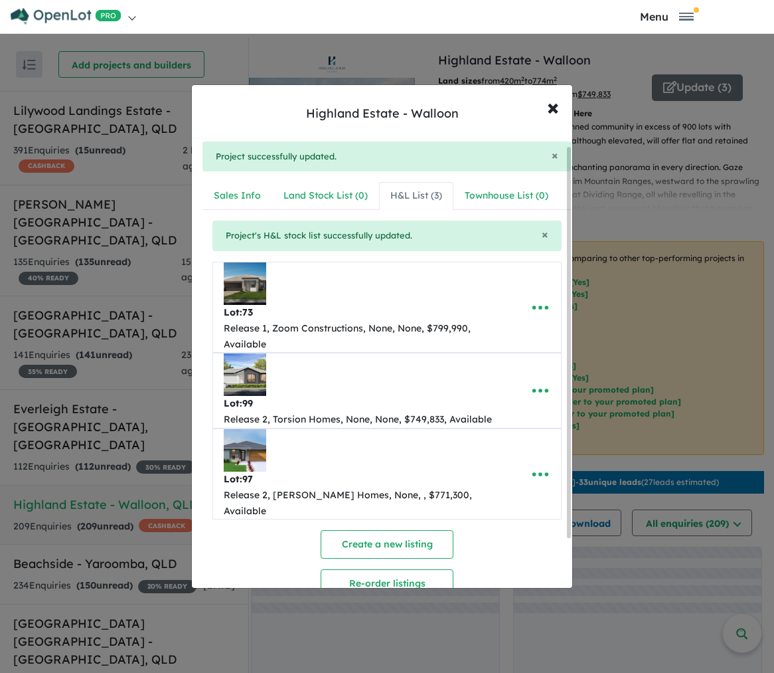
scroll to position [0, 0]
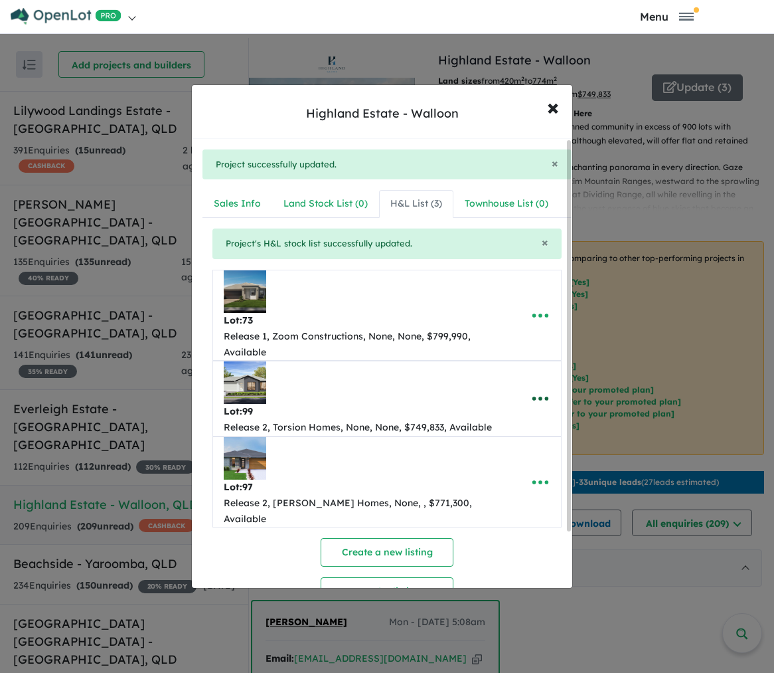
click at [531, 402] on icon "button" at bounding box center [541, 399] width 20 height 20
click at [522, 418] on link "Edit" at bounding box center [511, 431] width 98 height 31
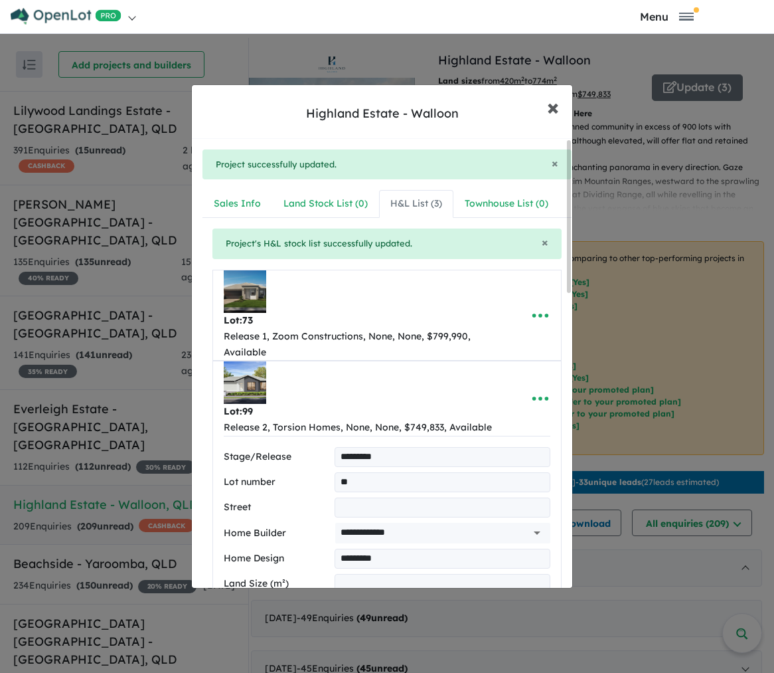
click at [554, 109] on span "×" at bounding box center [553, 106] width 12 height 29
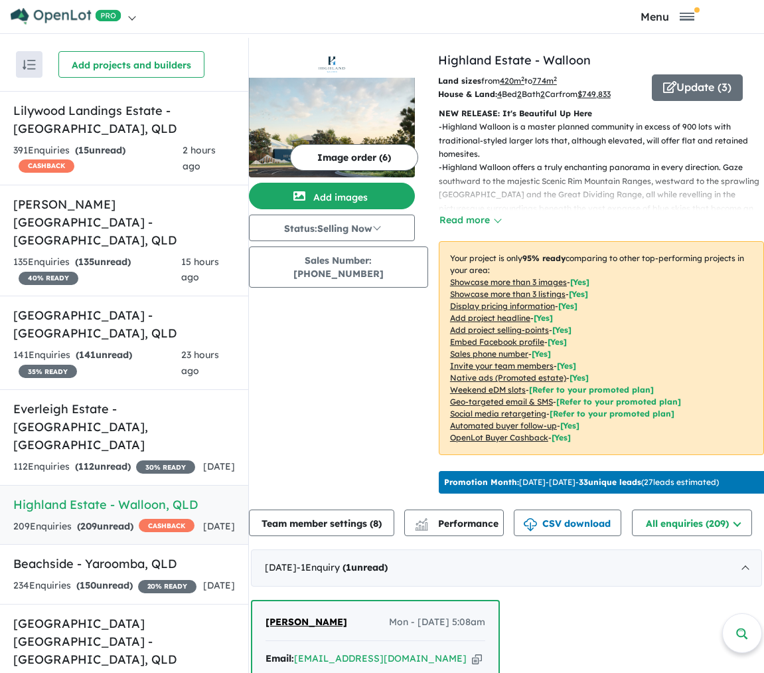
click at [689, 71] on div "View 15 projects in your account [GEOGRAPHIC_DATA] - Walloon OPENLOT $ 200 CASH…" at bounding box center [601, 275] width 326 height 448
click at [693, 82] on button "Update ( 3 )" at bounding box center [697, 87] width 91 height 27
